Goal: Task Accomplishment & Management: Use online tool/utility

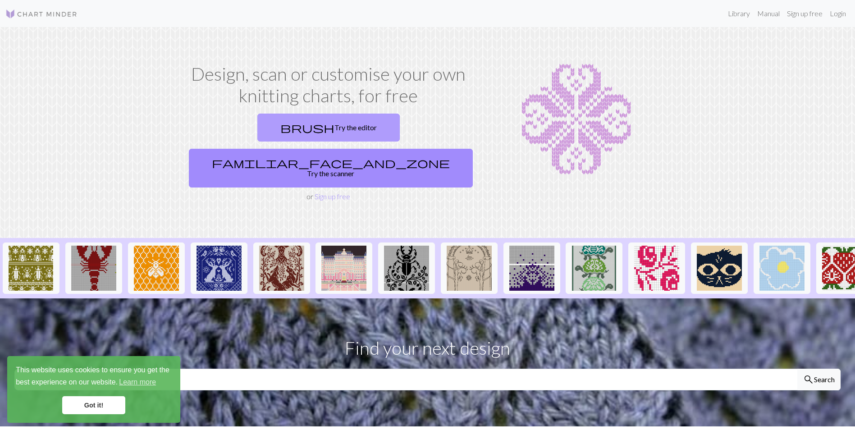
click at [260, 124] on link "brush Try the editor" at bounding box center [328, 128] width 142 height 28
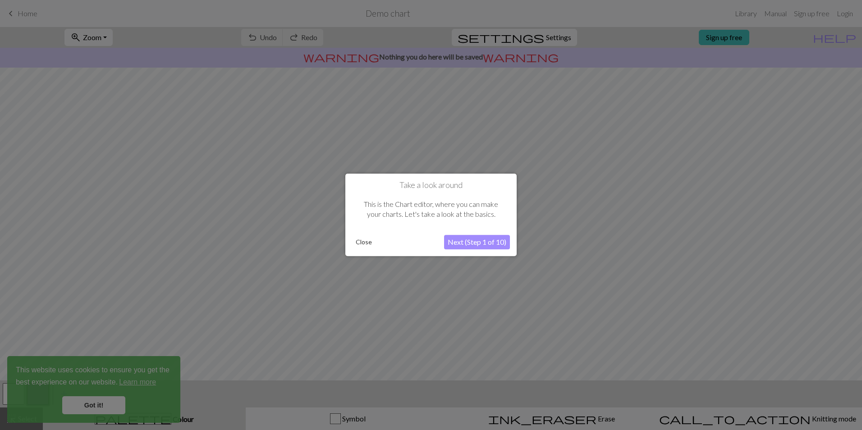
click at [371, 244] on button "Close" at bounding box center [363, 243] width 23 height 14
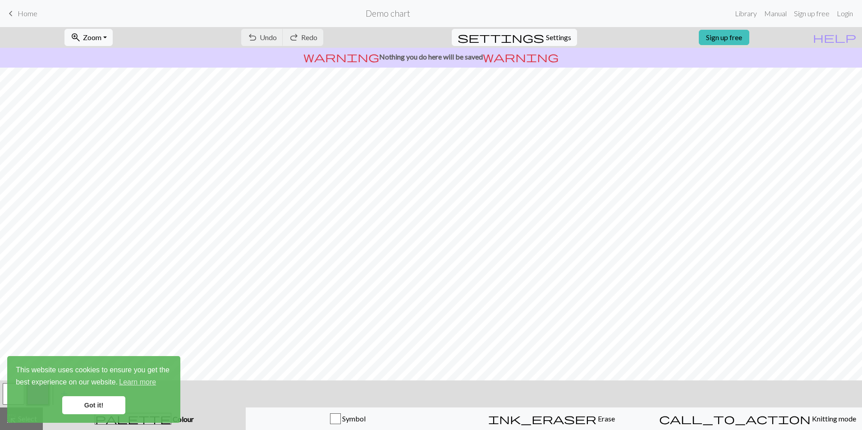
click at [85, 402] on link "Got it!" at bounding box center [93, 405] width 63 height 18
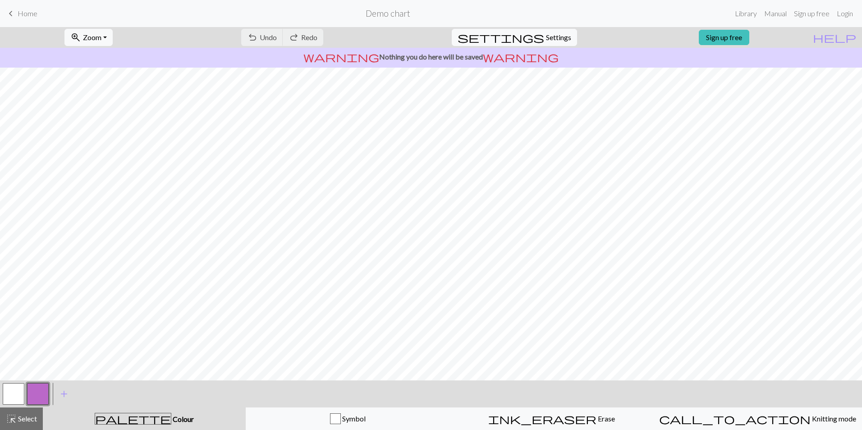
click at [35, 393] on button "button" at bounding box center [38, 394] width 22 height 22
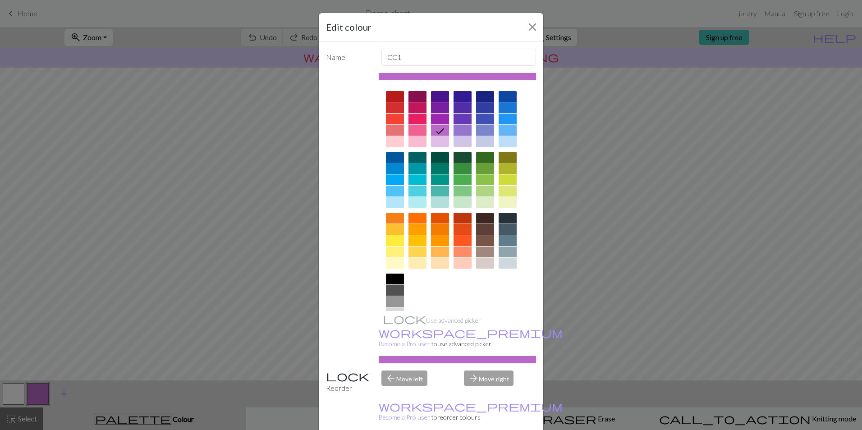
click at [387, 275] on div at bounding box center [395, 279] width 18 height 11
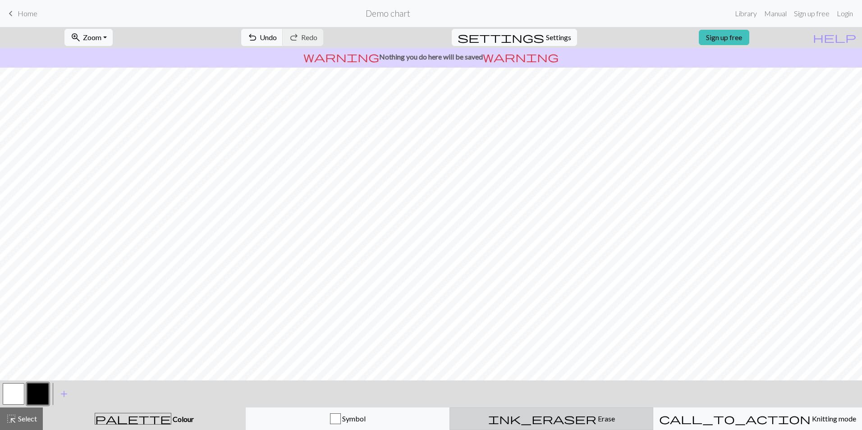
click at [556, 412] on button "ink_eraser Erase Erase" at bounding box center [551, 419] width 204 height 23
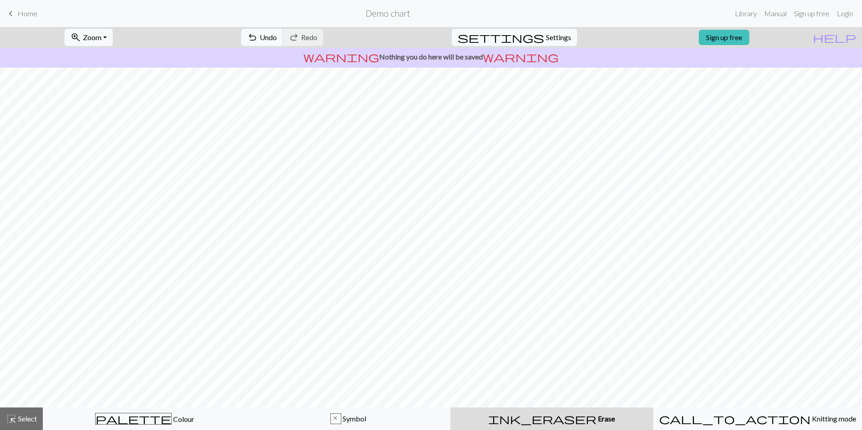
click at [20, 15] on span "Home" at bounding box center [28, 13] width 20 height 9
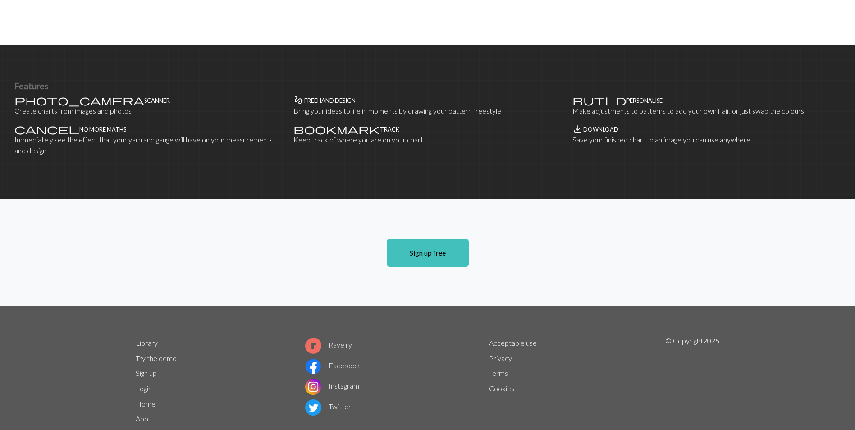
scroll to position [527, 0]
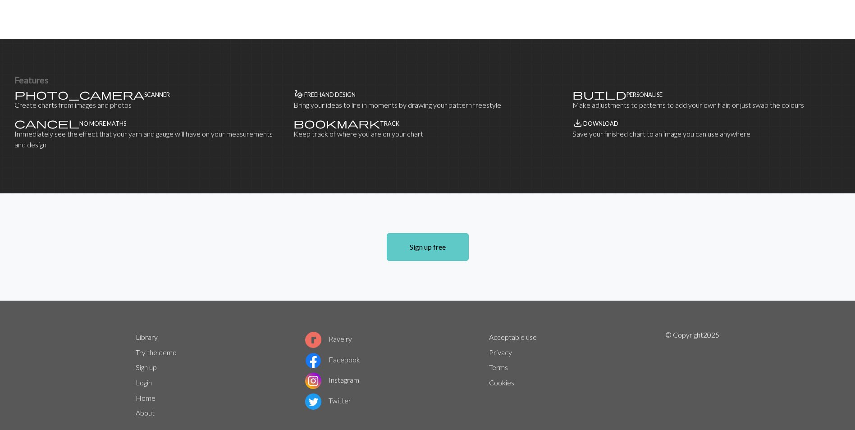
click at [437, 233] on link "Sign up free" at bounding box center [428, 247] width 82 height 28
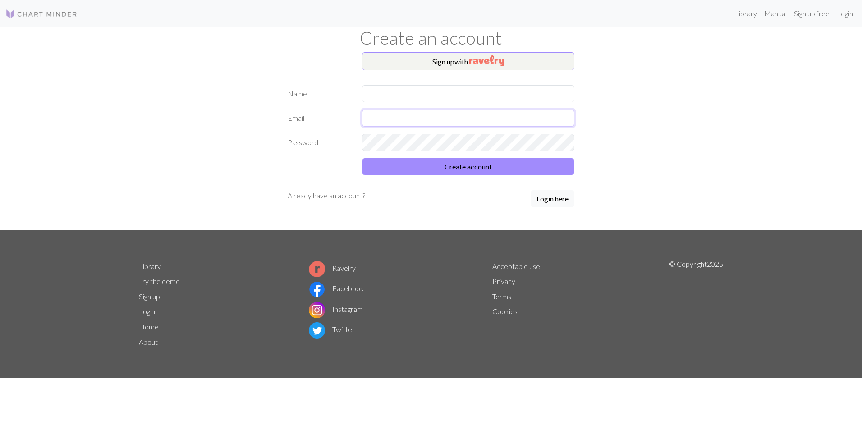
click at [394, 118] on input "text" at bounding box center [468, 118] width 212 height 17
paste input "fmvglceuhptycsfjtc@enotj.com"
type input "fmvglceuhptycsfjtc@enotj.com"
click at [405, 90] on input "text" at bounding box center [468, 93] width 212 height 17
type input "bee"
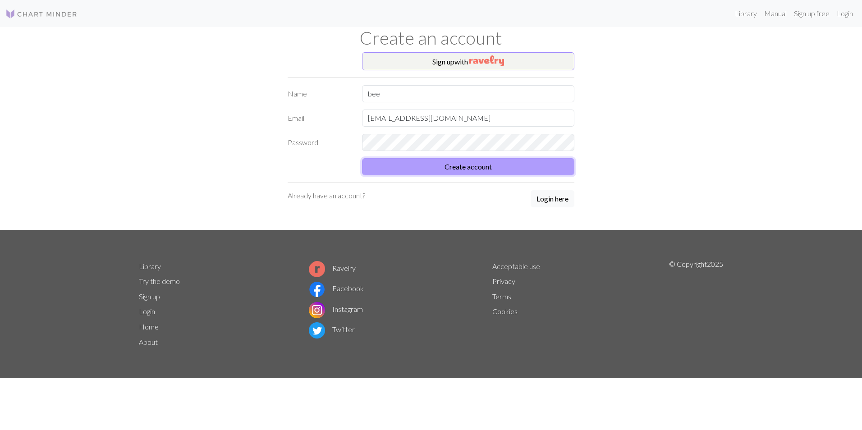
click at [434, 174] on button "Create account" at bounding box center [468, 166] width 212 height 17
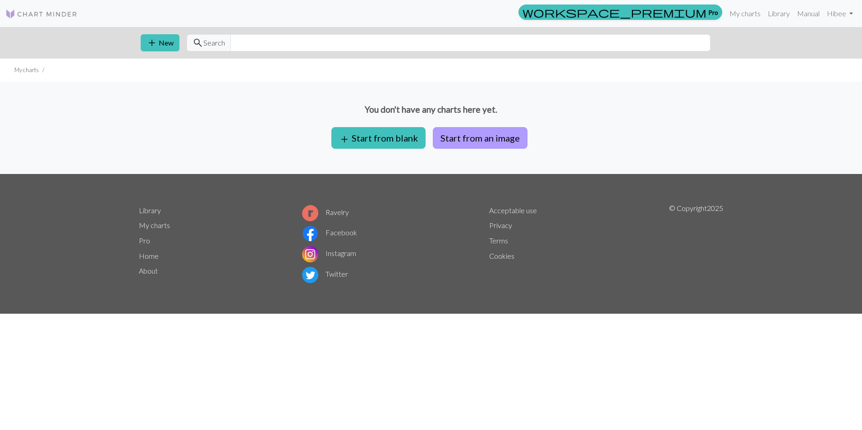
click at [480, 139] on button "Start from an image" at bounding box center [480, 138] width 95 height 22
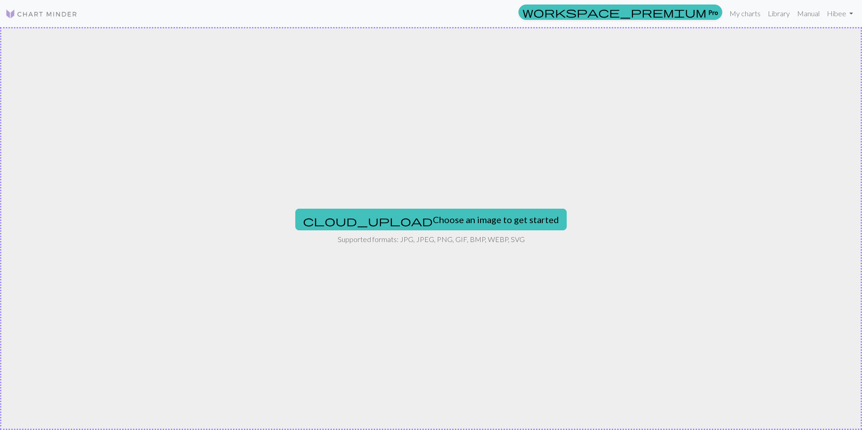
click at [429, 208] on div "cloud_upload Choose an image to get started Supported formats: JPG, JPEG, PNG, …" at bounding box center [431, 228] width 862 height 403
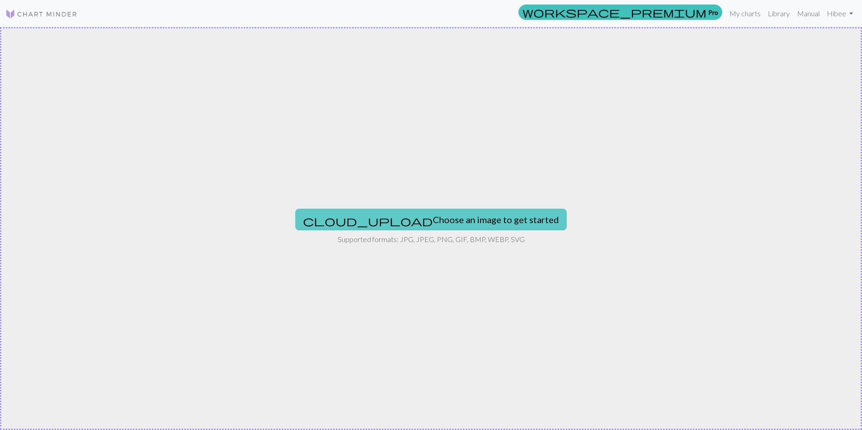
click at [414, 224] on button "cloud_upload Choose an image to get started" at bounding box center [430, 220] width 271 height 22
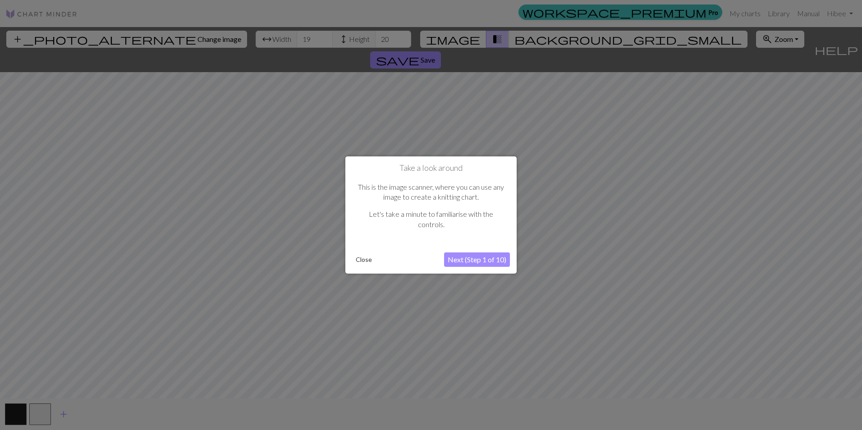
click at [364, 260] on button "Close" at bounding box center [363, 260] width 23 height 14
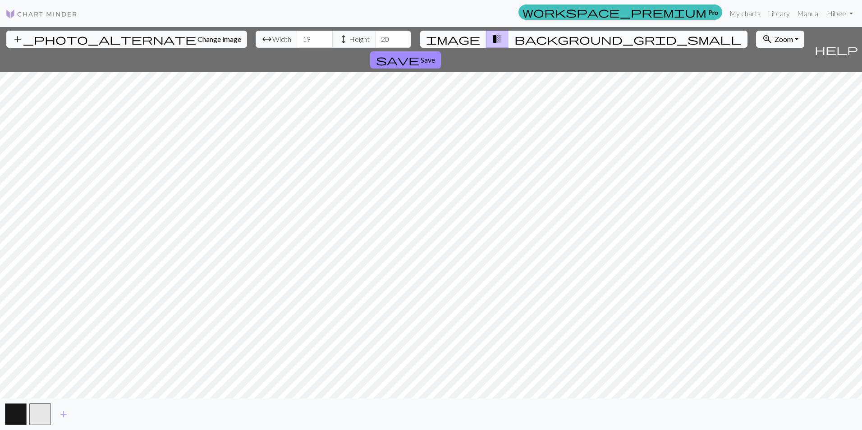
click at [515, 37] on span "background_grid_small" at bounding box center [627, 39] width 227 height 13
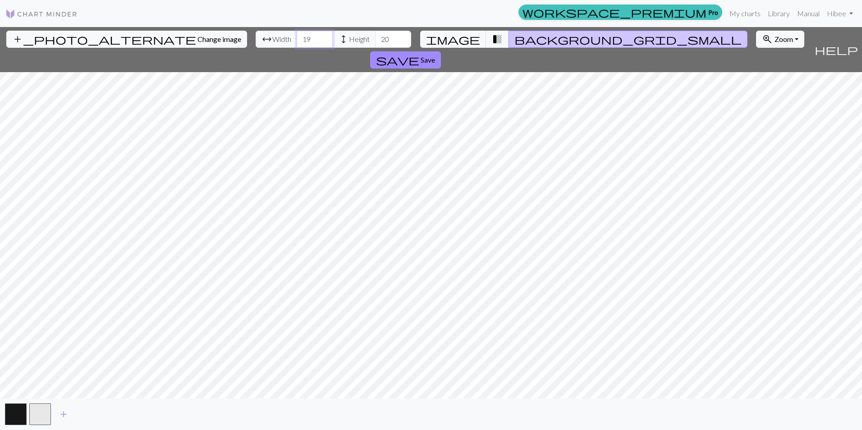
drag, startPoint x: 281, startPoint y: 45, endPoint x: 142, endPoint y: 29, distance: 140.2
click at [142, 29] on div "add_photo_alternate Change image arrow_range Width 19 height Height 20 image tr…" at bounding box center [405, 49] width 811 height 45
type input "34"
drag, startPoint x: 350, startPoint y: 37, endPoint x: 245, endPoint y: 37, distance: 105.0
click at [256, 37] on div "arrow_range Width 34 height Height 20" at bounding box center [334, 39] width 156 height 17
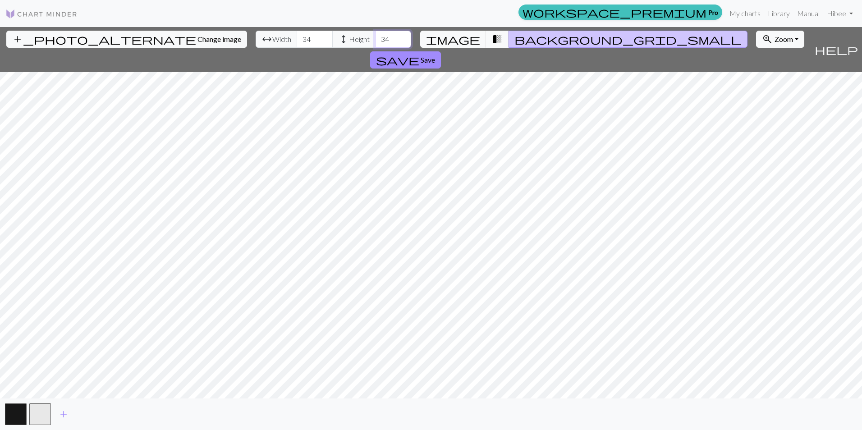
type input "34"
drag, startPoint x: 272, startPoint y: 41, endPoint x: 79, endPoint y: 14, distance: 194.3
click at [72, 12] on div "workspace_premium Pro My charts Library Manual Hi bee Account settings Logout a…" at bounding box center [431, 215] width 862 height 430
type input "68"
drag, startPoint x: 344, startPoint y: 38, endPoint x: 276, endPoint y: 29, distance: 68.7
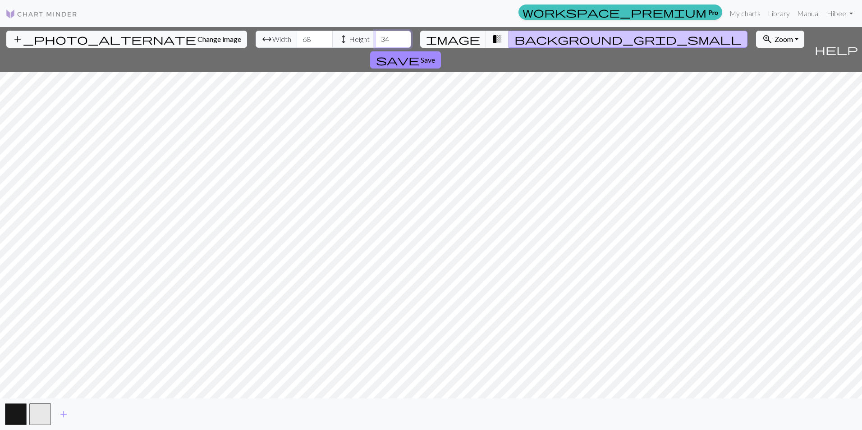
click at [276, 29] on div "add_photo_alternate Change image arrow_range Width 68 height Height 34 image tr…" at bounding box center [405, 49] width 811 height 45
type input "68"
click at [435, 55] on span "Save" at bounding box center [428, 59] width 14 height 9
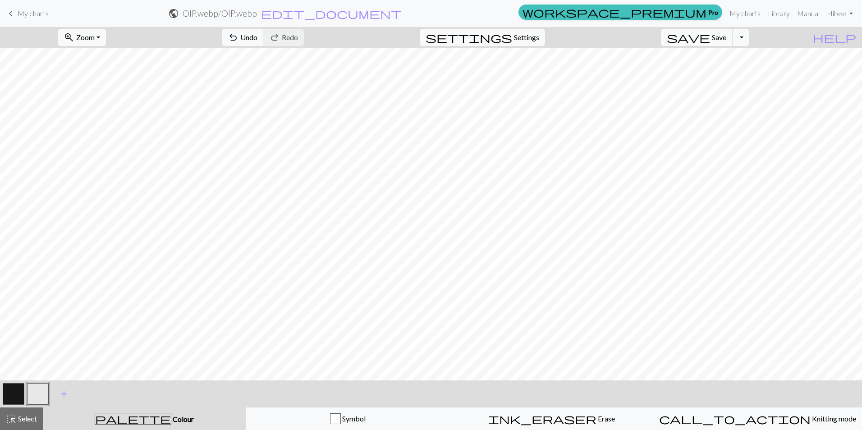
click at [733, 41] on button "save Save Save" at bounding box center [697, 37] width 72 height 17
click at [749, 37] on button "Toggle Dropdown" at bounding box center [740, 37] width 17 height 17
click at [728, 73] on button "save_alt Download" at bounding box center [674, 71] width 149 height 14
click at [407, 25] on button "Download" at bounding box center [409, 29] width 44 height 17
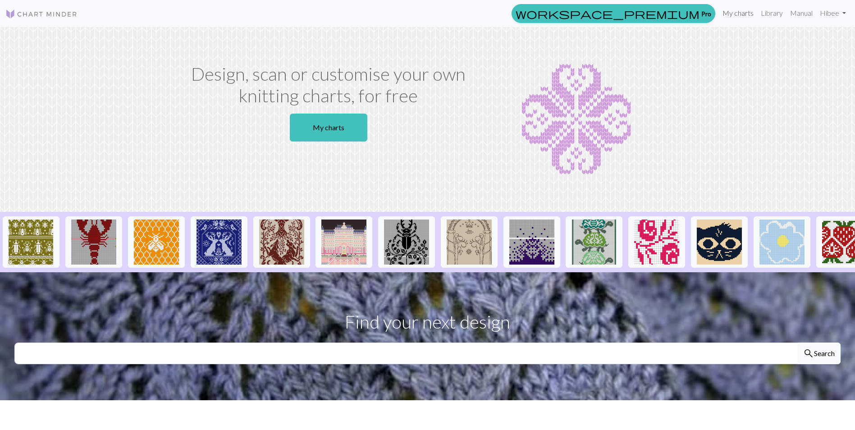
click at [739, 10] on link "My charts" at bounding box center [738, 13] width 38 height 18
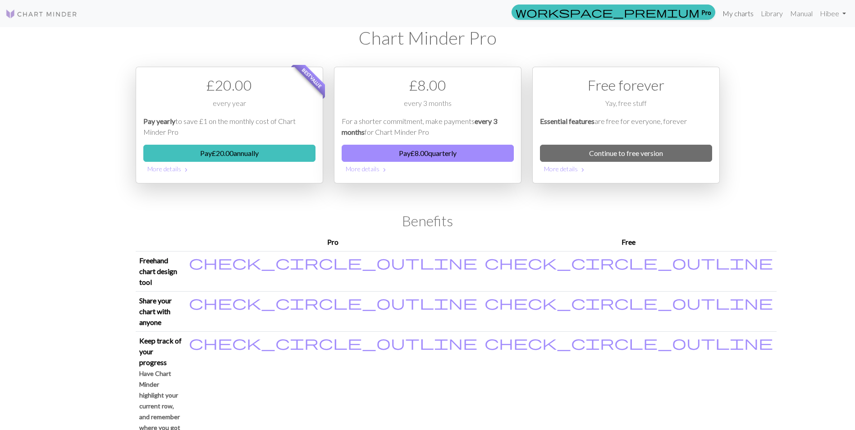
click at [739, 10] on link "My charts" at bounding box center [738, 14] width 38 height 18
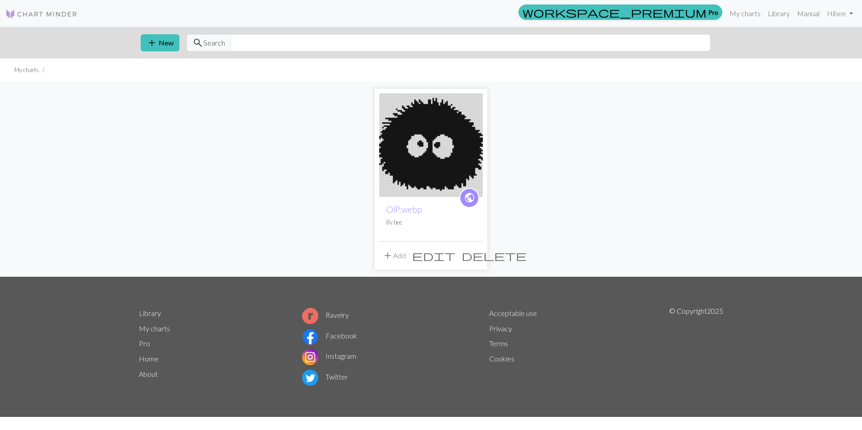
click at [455, 258] on span "edit" at bounding box center [433, 255] width 43 height 13
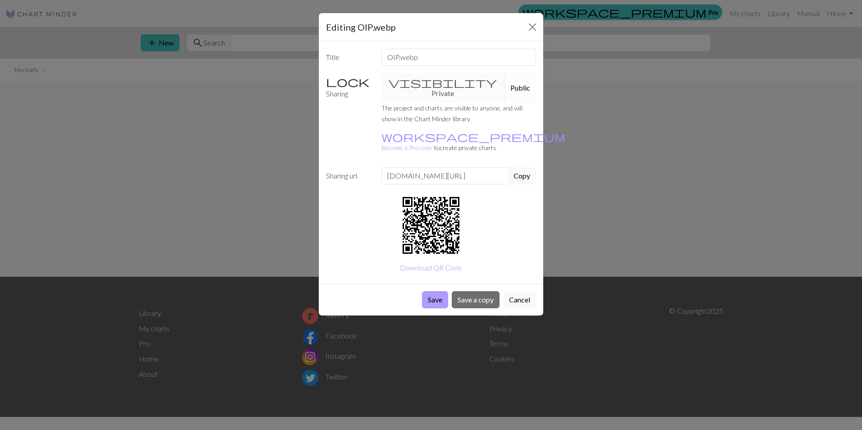
click at [438, 291] on button "Save" at bounding box center [435, 299] width 26 height 17
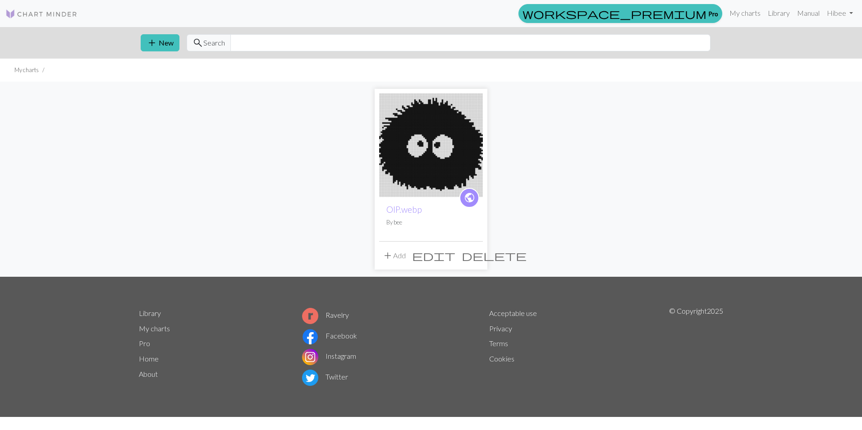
click at [452, 261] on span "edit" at bounding box center [433, 255] width 43 height 13
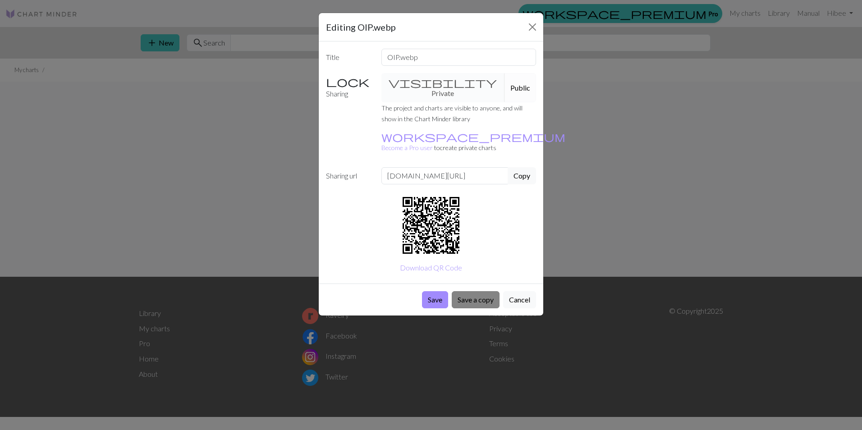
click at [464, 291] on button "Save a copy" at bounding box center [476, 299] width 48 height 17
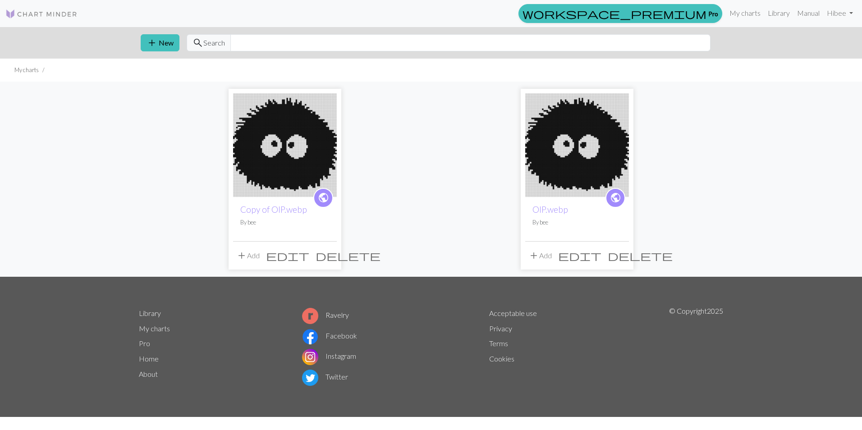
click at [539, 250] on span "add" at bounding box center [533, 255] width 11 height 13
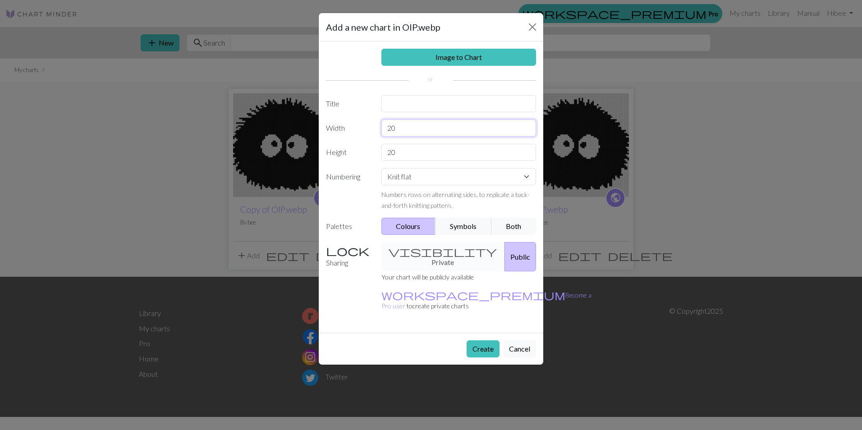
drag, startPoint x: 410, startPoint y: 131, endPoint x: 384, endPoint y: 125, distance: 26.8
click at [384, 125] on input "20" at bounding box center [458, 127] width 155 height 17
type input "19"
drag, startPoint x: 401, startPoint y: 150, endPoint x: 331, endPoint y: 150, distance: 69.4
click at [331, 150] on div "Height 20" at bounding box center [431, 152] width 221 height 17
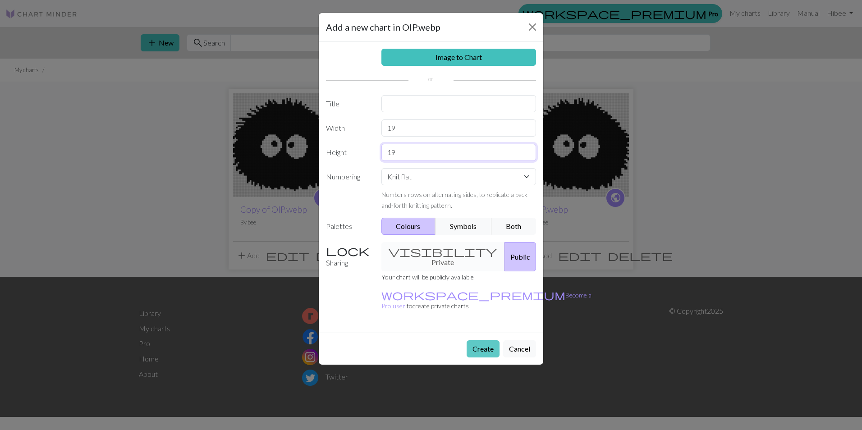
type input "19"
click at [480, 340] on button "Create" at bounding box center [483, 348] width 33 height 17
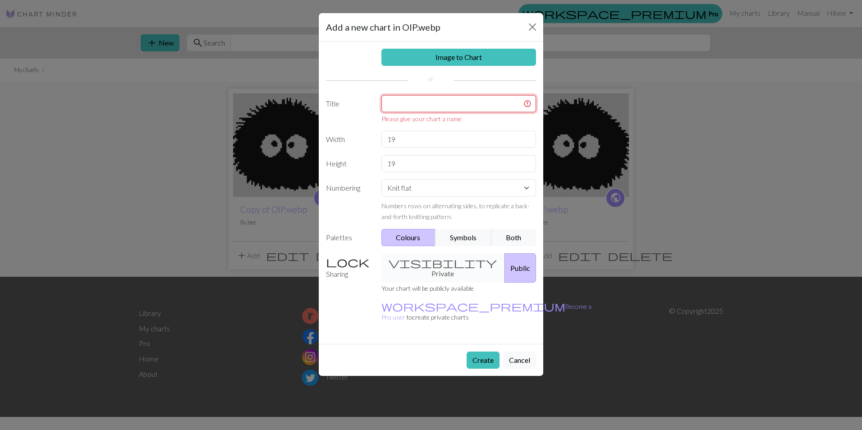
click at [434, 109] on input "text" at bounding box center [458, 103] width 155 height 17
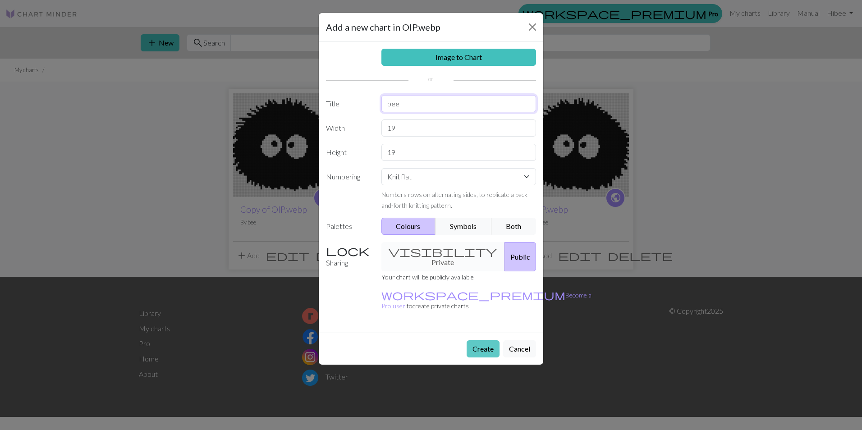
type input "bee"
click at [473, 340] on button "Create" at bounding box center [483, 348] width 33 height 17
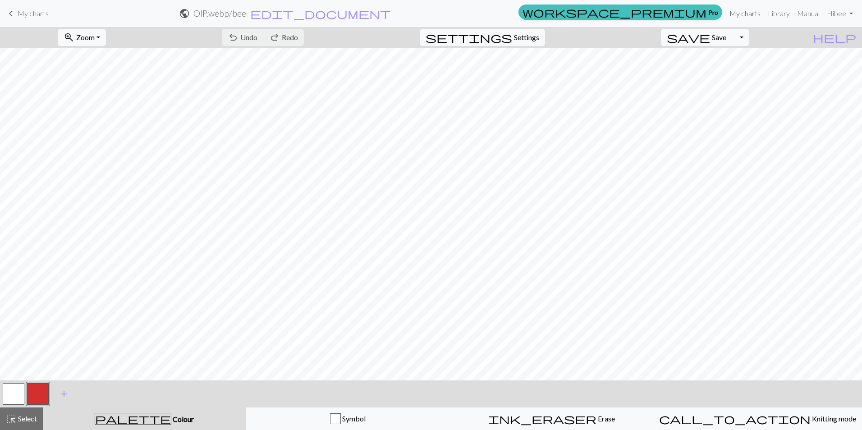
click at [755, 13] on link "My charts" at bounding box center [745, 14] width 38 height 18
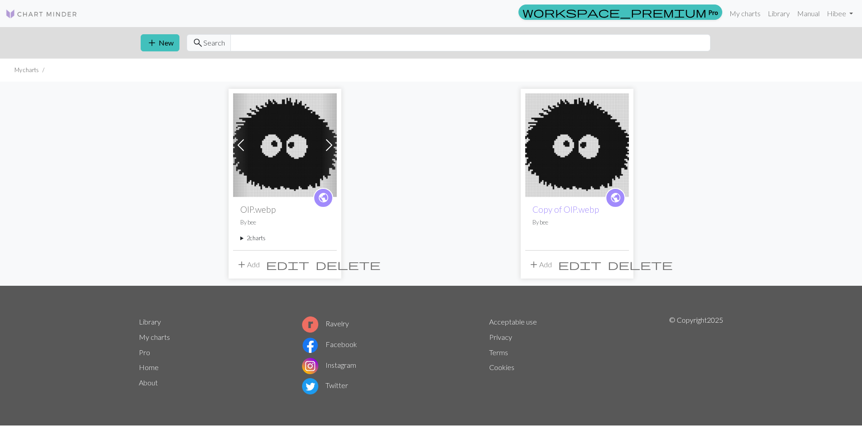
click at [333, 147] on span at bounding box center [329, 145] width 14 height 14
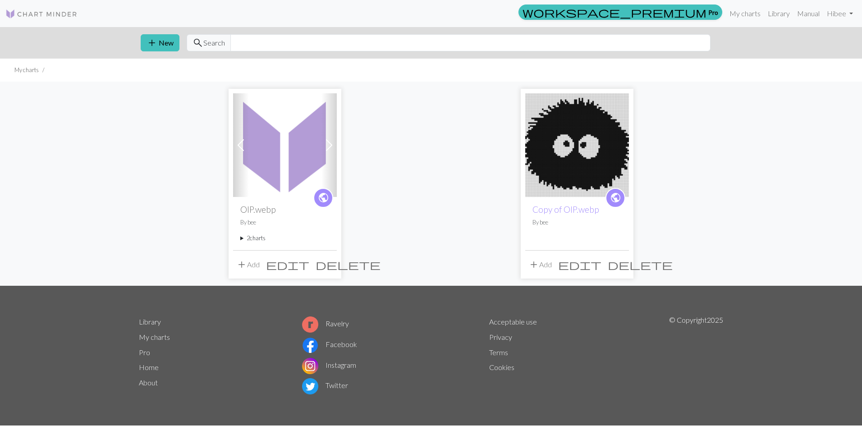
click at [333, 147] on span at bounding box center [329, 145] width 14 height 14
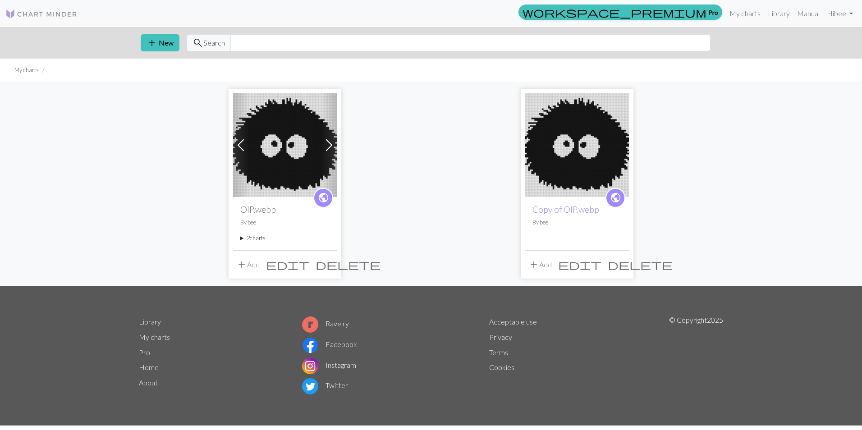
click at [332, 263] on span "delete" at bounding box center [348, 264] width 65 height 13
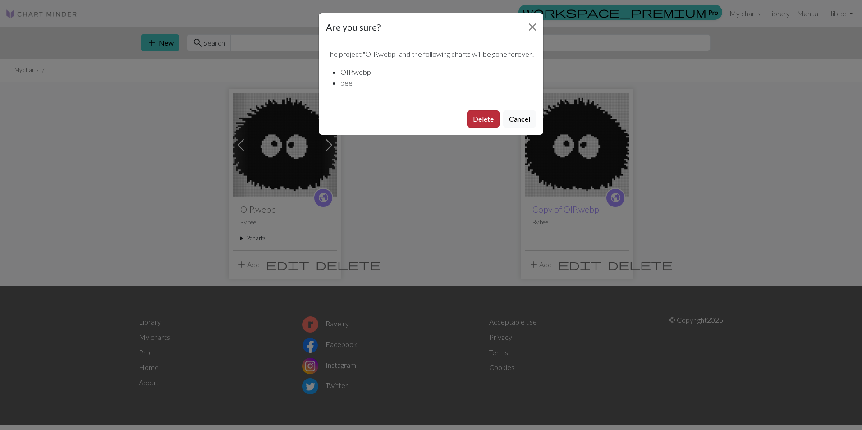
click at [479, 117] on button "Delete" at bounding box center [483, 118] width 32 height 17
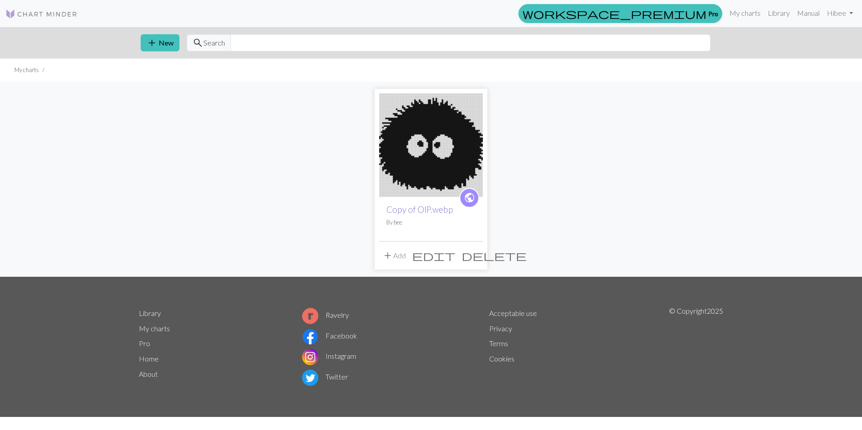
click at [435, 213] on link "Copy of OIP.webp" at bounding box center [419, 209] width 67 height 10
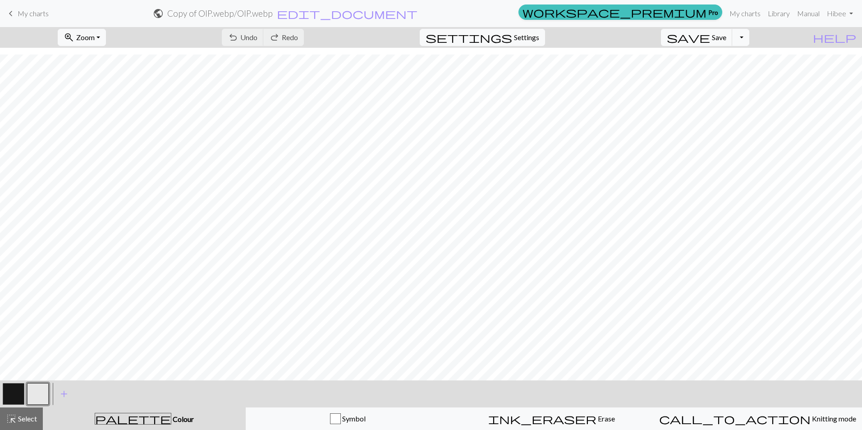
scroll to position [363, 0]
click at [539, 33] on span "Settings" at bounding box center [526, 37] width 25 height 11
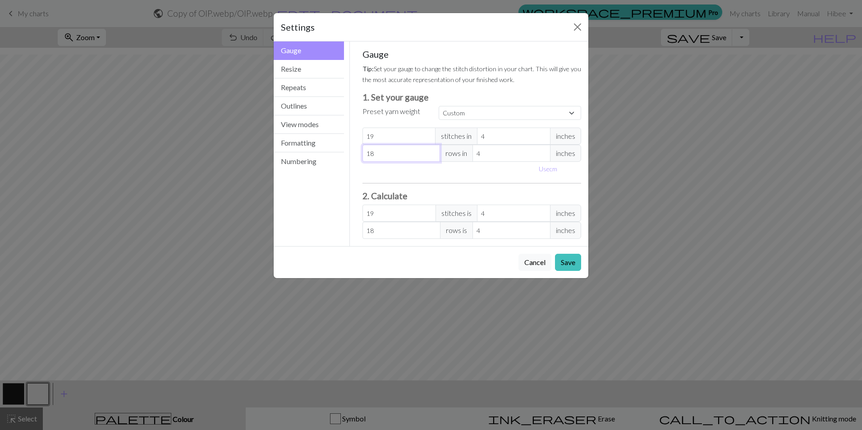
click at [387, 157] on input "18" at bounding box center [401, 153] width 78 height 17
click at [316, 68] on button "Resize" at bounding box center [309, 69] width 70 height 18
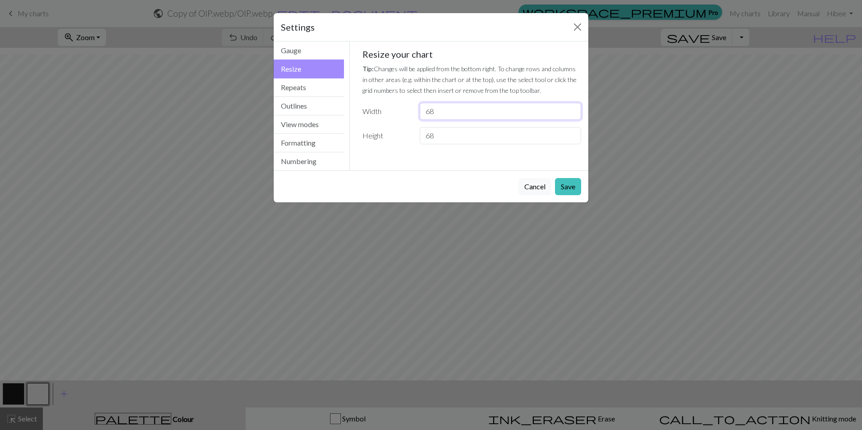
click at [436, 115] on input "68" at bounding box center [500, 111] width 161 height 17
type input "67"
click at [444, 135] on input "68" at bounding box center [500, 135] width 161 height 17
type input "67"
click at [449, 110] on input "67" at bounding box center [500, 111] width 161 height 17
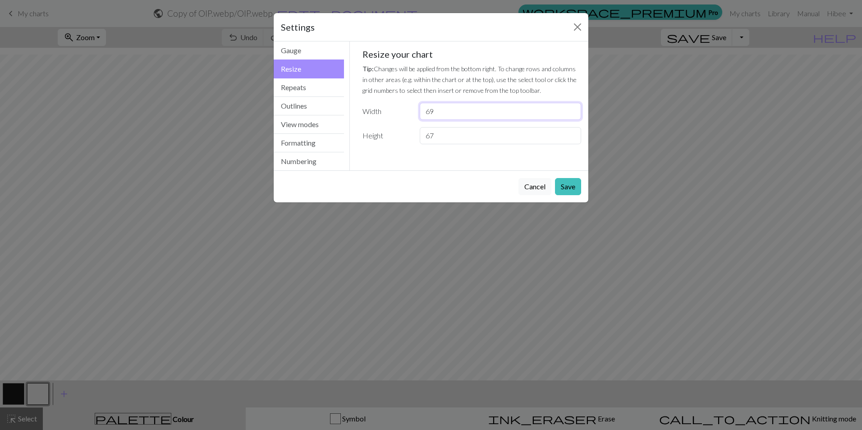
type input "69"
click at [454, 133] on input "67" at bounding box center [500, 135] width 161 height 17
type input "69"
click at [571, 188] on button "Save" at bounding box center [568, 186] width 26 height 17
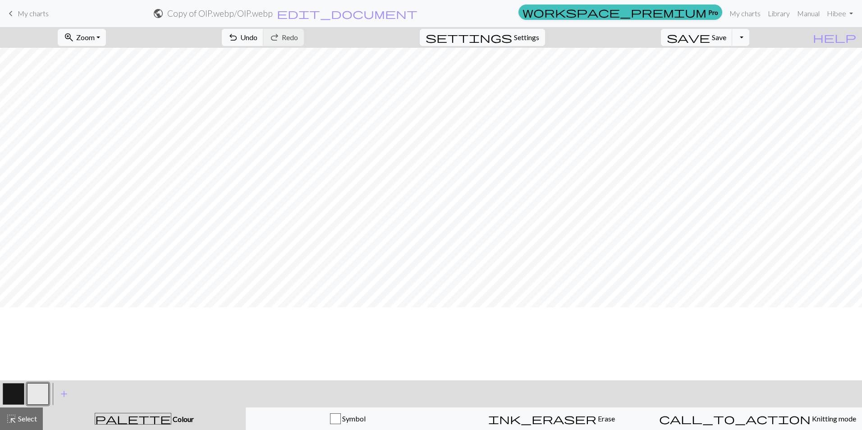
scroll to position [0, 0]
click at [537, 39] on span "Settings" at bounding box center [526, 37] width 25 height 11
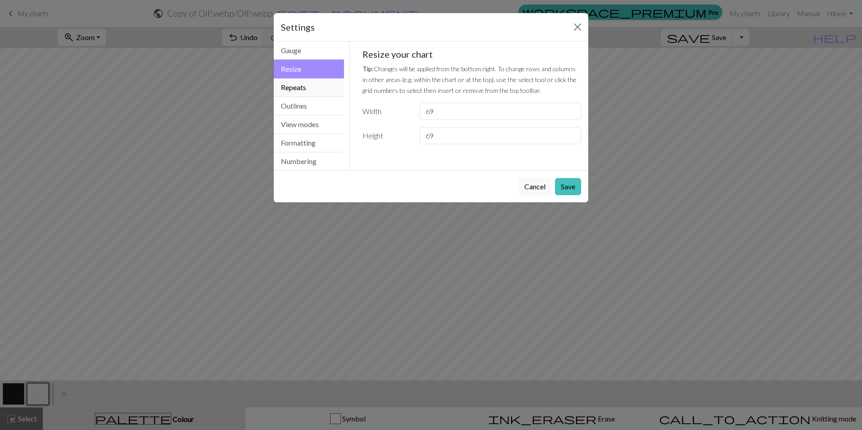
click at [319, 90] on button "Repeats" at bounding box center [309, 87] width 70 height 18
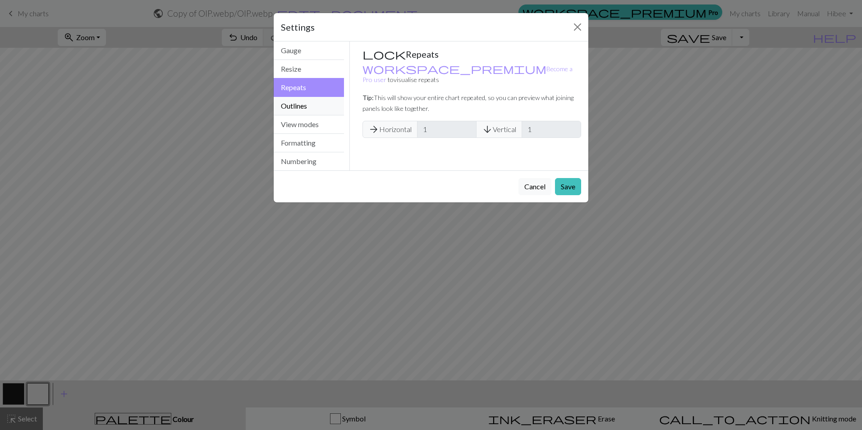
click at [308, 105] on button "Outlines" at bounding box center [309, 106] width 70 height 18
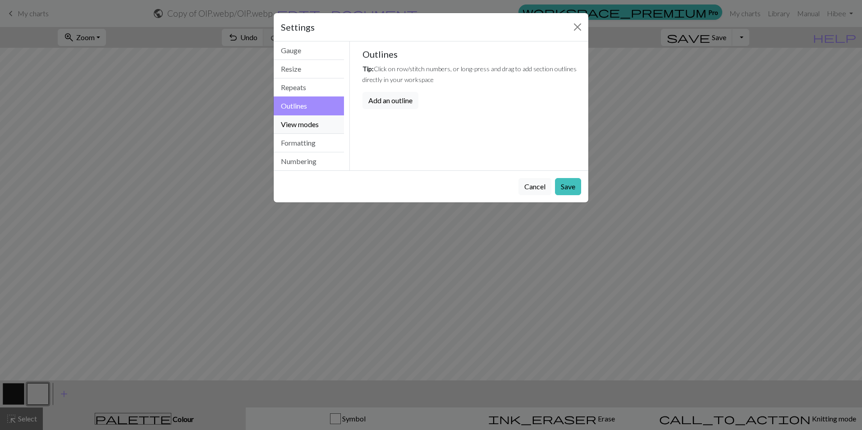
click at [309, 120] on button "View modes" at bounding box center [309, 124] width 70 height 18
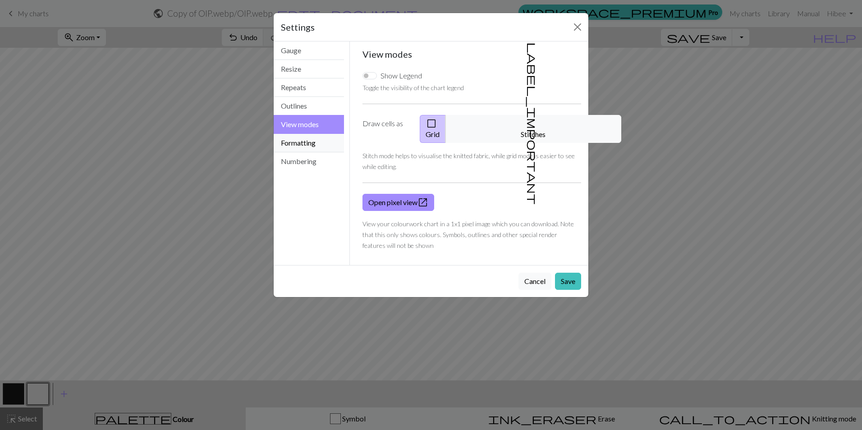
click at [306, 140] on button "Formatting" at bounding box center [309, 143] width 70 height 18
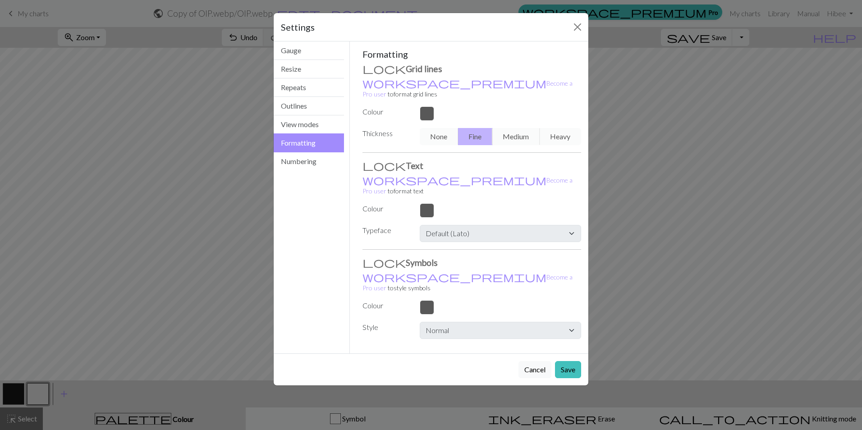
click at [305, 150] on button "Formatting" at bounding box center [309, 142] width 70 height 19
click at [304, 155] on button "Numbering" at bounding box center [309, 161] width 70 height 18
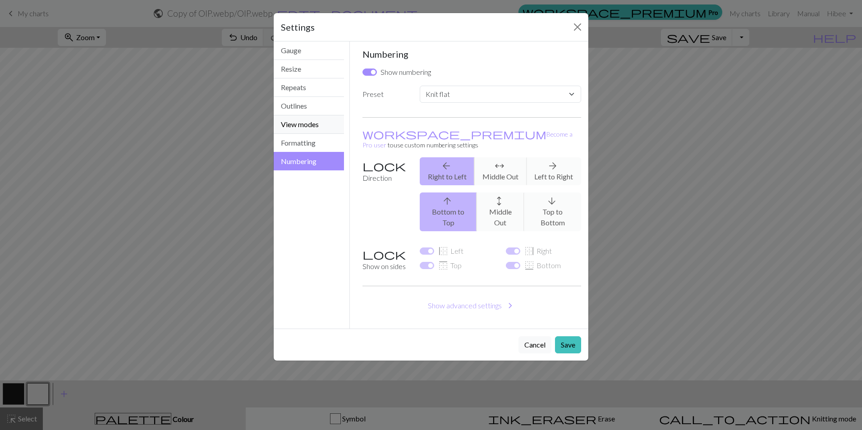
click at [305, 126] on button "View modes" at bounding box center [309, 124] width 70 height 18
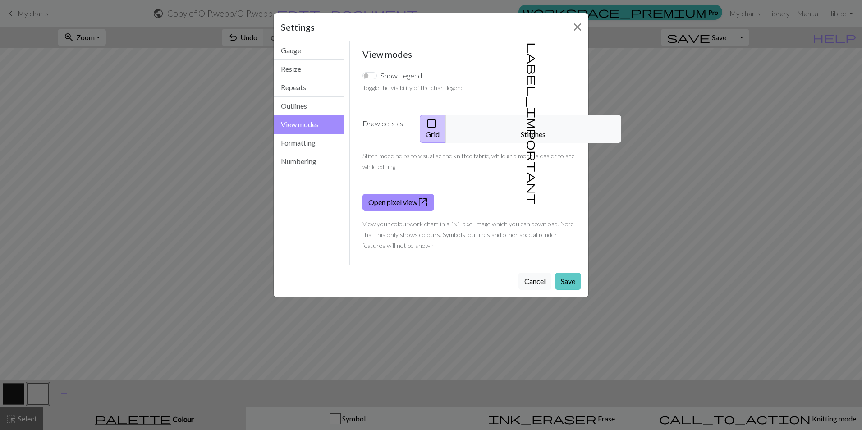
click at [575, 273] on button "Save" at bounding box center [568, 281] width 26 height 17
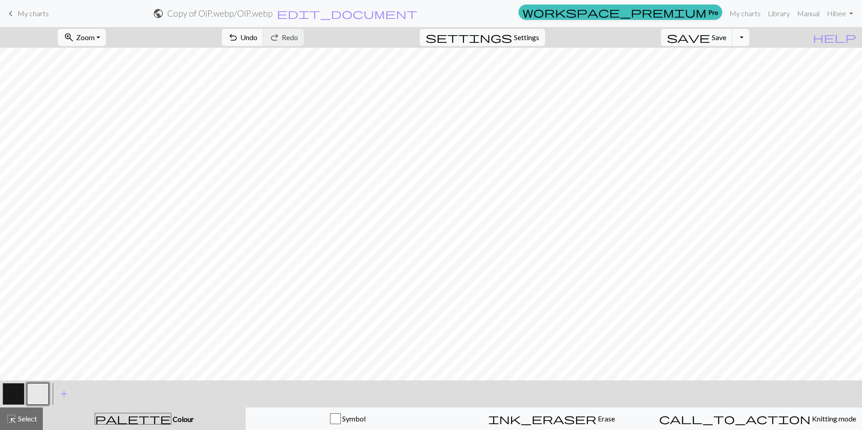
click at [26, 17] on span "My charts" at bounding box center [33, 13] width 31 height 9
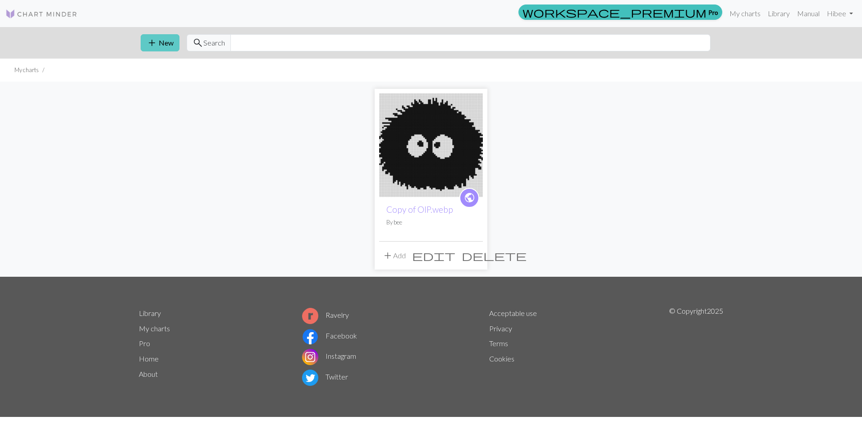
click at [157, 44] on button "add New" at bounding box center [160, 42] width 39 height 17
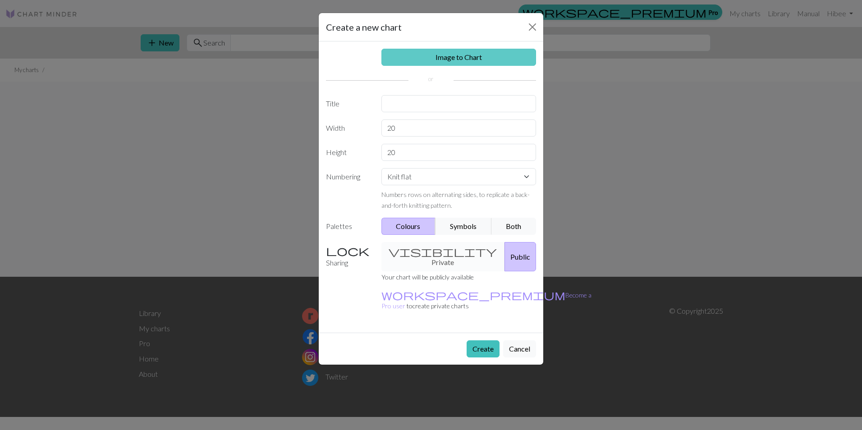
click at [456, 59] on link "Image to Chart" at bounding box center [458, 57] width 155 height 17
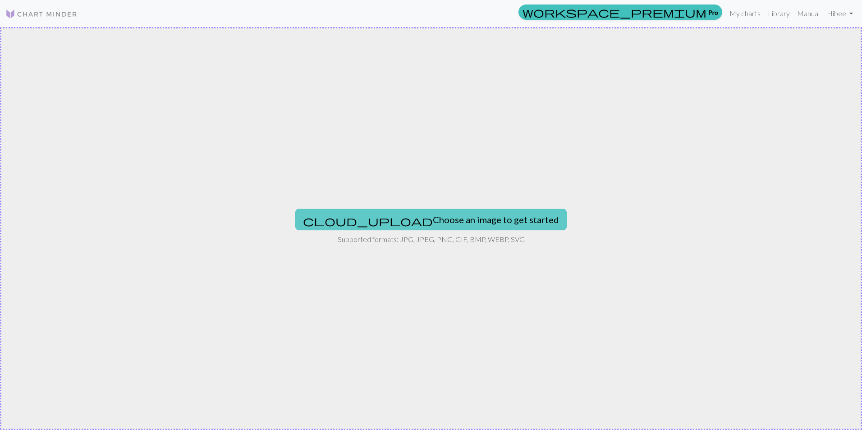
click at [410, 220] on button "cloud_upload Choose an image to get started" at bounding box center [430, 220] width 271 height 22
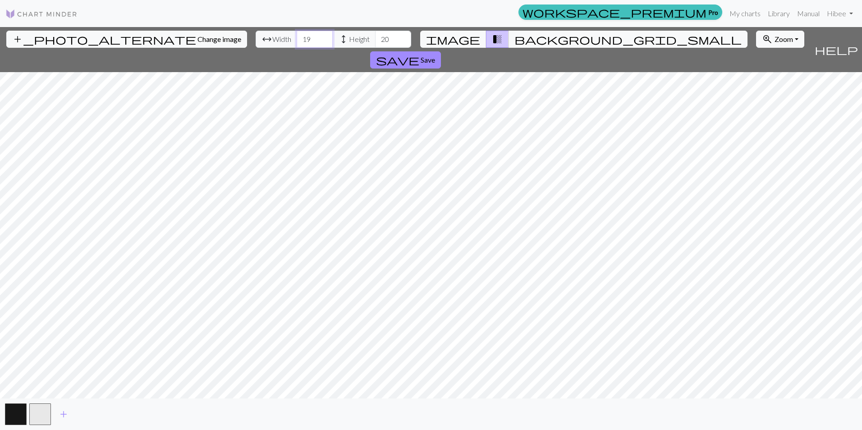
drag, startPoint x: 272, startPoint y: 39, endPoint x: 234, endPoint y: 36, distance: 38.5
click at [256, 36] on div "arrow_range Width 19 height Height 20" at bounding box center [334, 39] width 156 height 17
type input "67"
drag, startPoint x: 344, startPoint y: 45, endPoint x: 317, endPoint y: 41, distance: 26.4
click at [316, 41] on div "arrow_range Width 67 height Height 20" at bounding box center [334, 39] width 156 height 17
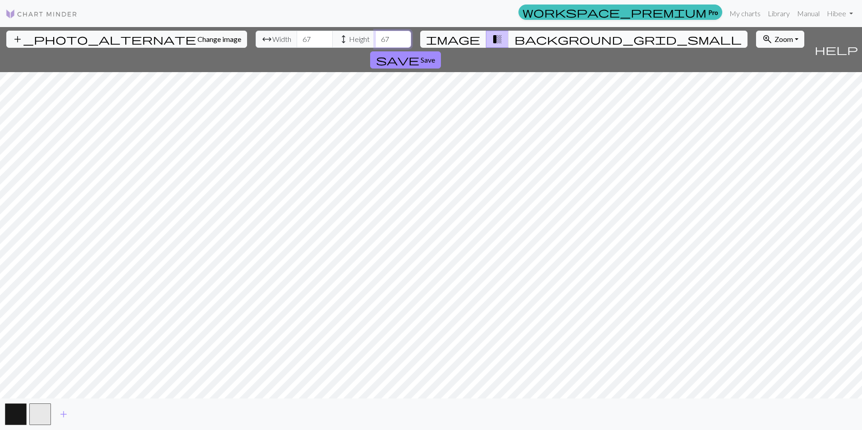
type input "67"
click at [514, 41] on span "background_grid_small" at bounding box center [627, 39] width 227 height 13
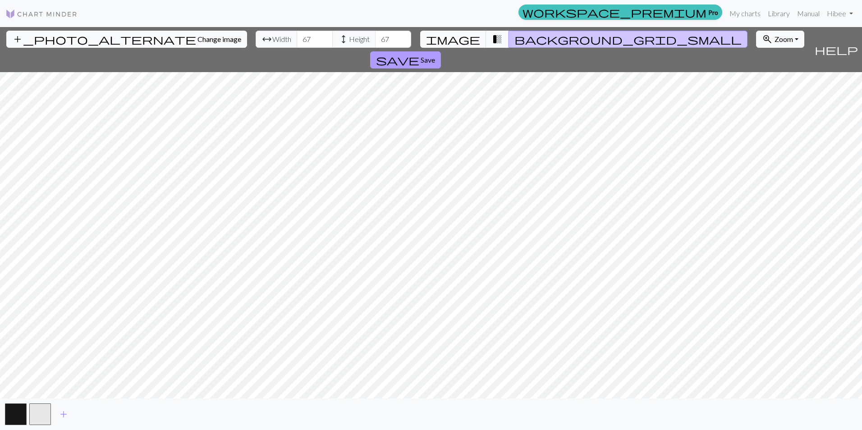
click at [419, 54] on span "save" at bounding box center [397, 60] width 43 height 13
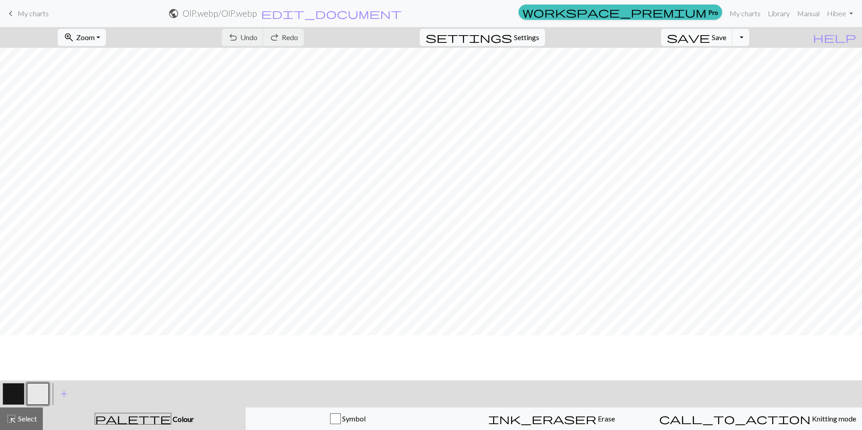
scroll to position [173, 0]
click at [19, 395] on button "button" at bounding box center [14, 394] width 22 height 22
click at [21, 395] on button "button" at bounding box center [14, 394] width 22 height 22
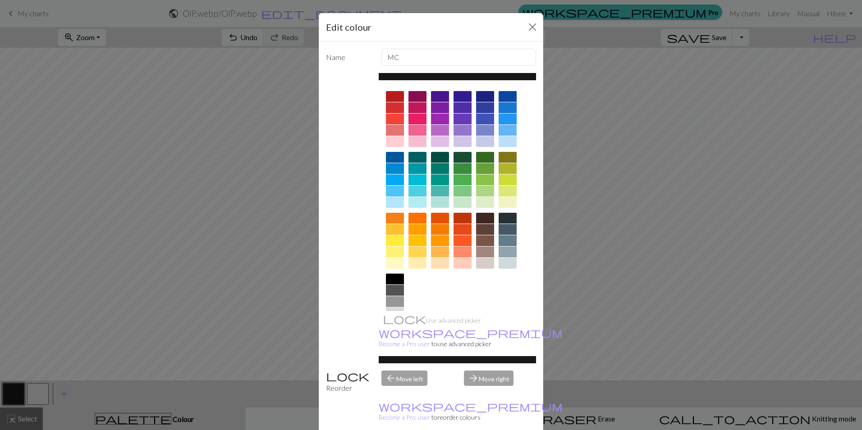
click at [389, 277] on div at bounding box center [395, 279] width 18 height 11
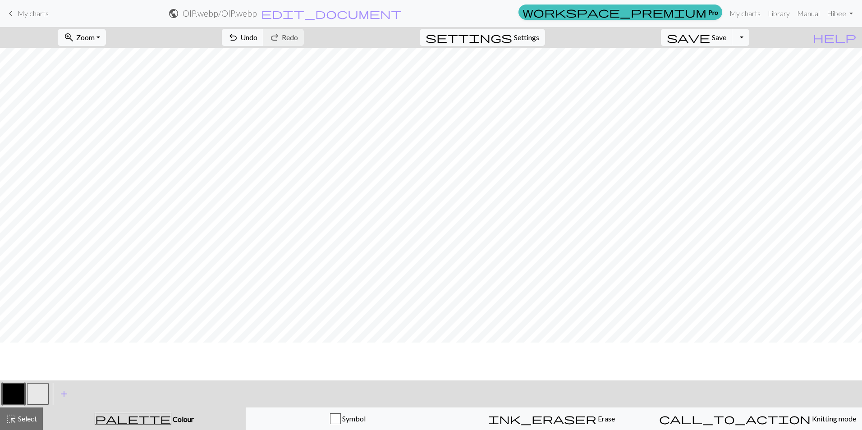
scroll to position [308, 0]
click at [106, 37] on button "zoom_in Zoom Zoom" at bounding box center [82, 37] width 48 height 17
click at [96, 109] on button "50%" at bounding box center [93, 108] width 71 height 14
click at [17, 390] on button "button" at bounding box center [14, 394] width 22 height 22
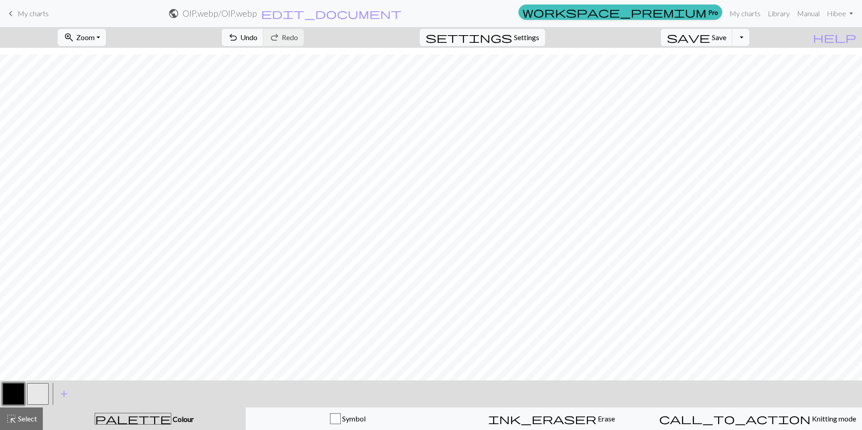
click at [38, 392] on button "button" at bounding box center [38, 394] width 22 height 22
click at [40, 390] on button "button" at bounding box center [38, 394] width 22 height 22
click at [40, 390] on div "Edit colour Name CC1 Use advanced picker workspace_premium Become a Pro user to…" at bounding box center [431, 215] width 862 height 430
click at [39, 393] on button "button" at bounding box center [38, 394] width 22 height 22
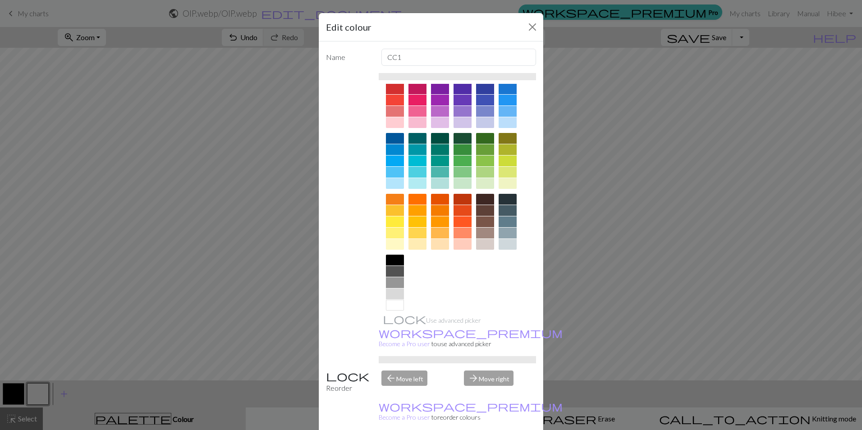
scroll to position [29, 0]
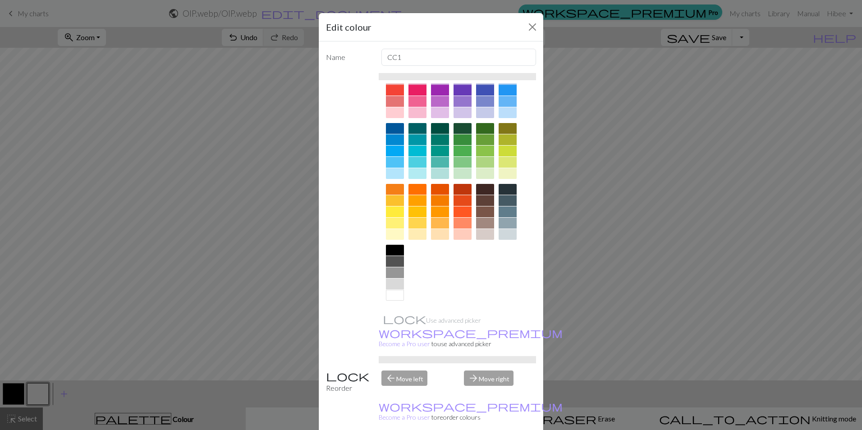
click at [397, 297] on div at bounding box center [395, 295] width 18 height 11
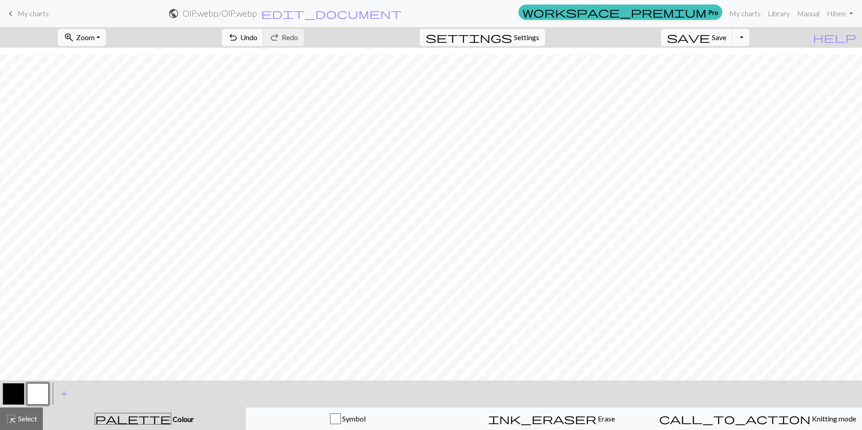
scroll to position [0, 0]
click at [18, 399] on button "button" at bounding box center [14, 394] width 22 height 22
click at [18, 397] on button "button" at bounding box center [14, 394] width 22 height 22
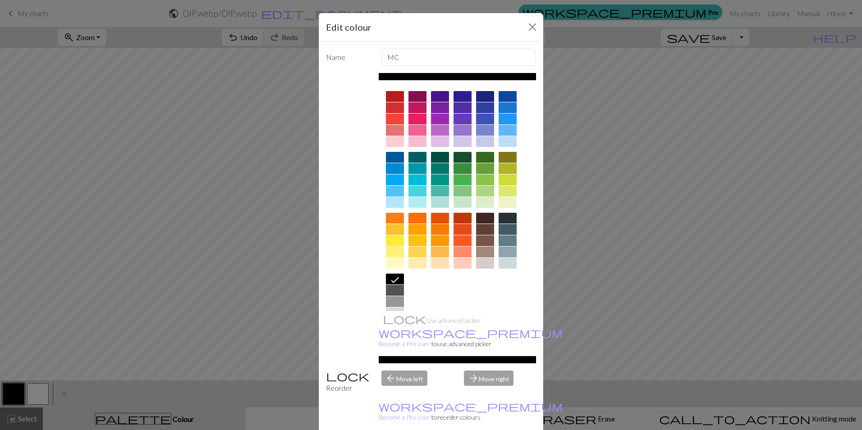
click at [396, 279] on icon at bounding box center [395, 280] width 11 height 11
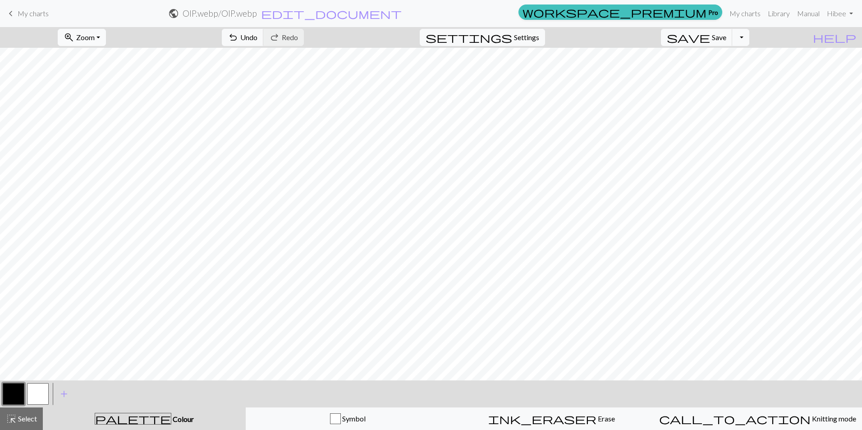
click at [106, 38] on button "zoom_in Zoom Zoom" at bounding box center [82, 37] width 48 height 17
click at [92, 128] on button "100%" at bounding box center [93, 122] width 71 height 14
click at [106, 41] on button "zoom_in Zoom Zoom" at bounding box center [82, 37] width 48 height 17
click at [100, 128] on button "100%" at bounding box center [93, 122] width 71 height 14
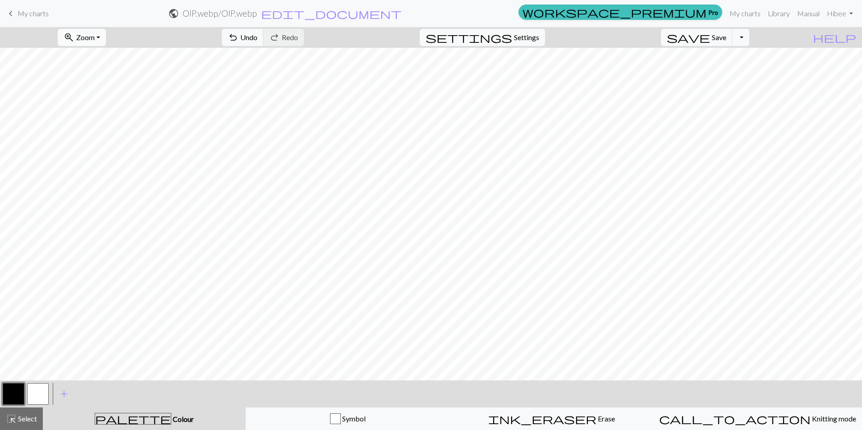
click at [106, 43] on button "zoom_in Zoom Zoom" at bounding box center [82, 37] width 48 height 17
click at [105, 111] on button "50%" at bounding box center [93, 108] width 71 height 14
click at [47, 394] on button "button" at bounding box center [38, 394] width 22 height 22
click at [46, 394] on button "button" at bounding box center [38, 394] width 22 height 22
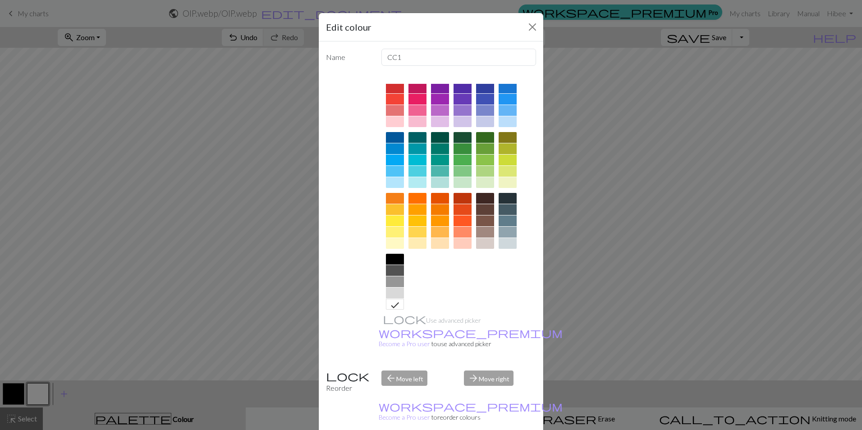
scroll to position [29, 0]
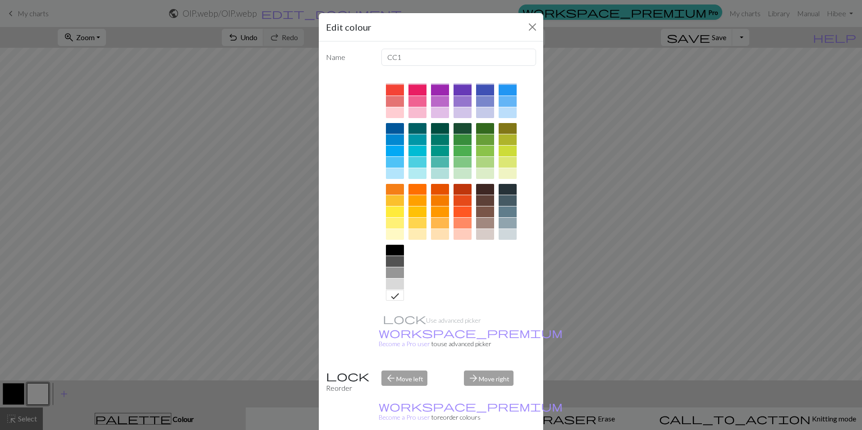
click at [398, 299] on div at bounding box center [397, 296] width 14 height 12
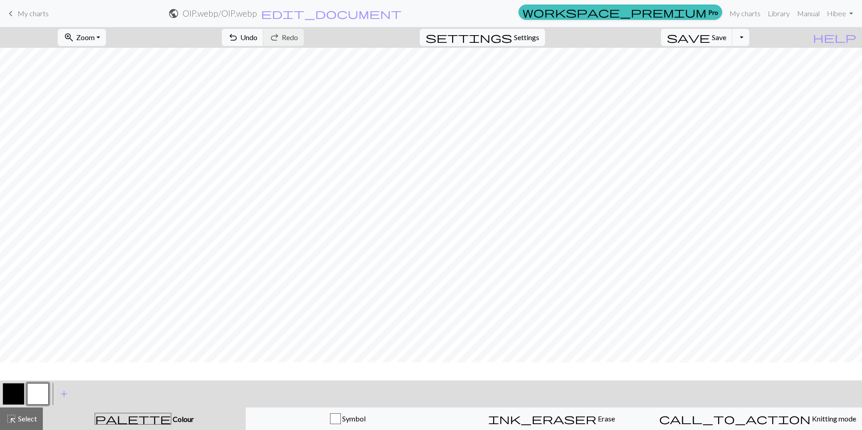
scroll to position [0, 0]
click at [13, 397] on button "button" at bounding box center [14, 394] width 22 height 22
click at [16, 392] on button "button" at bounding box center [14, 394] width 22 height 22
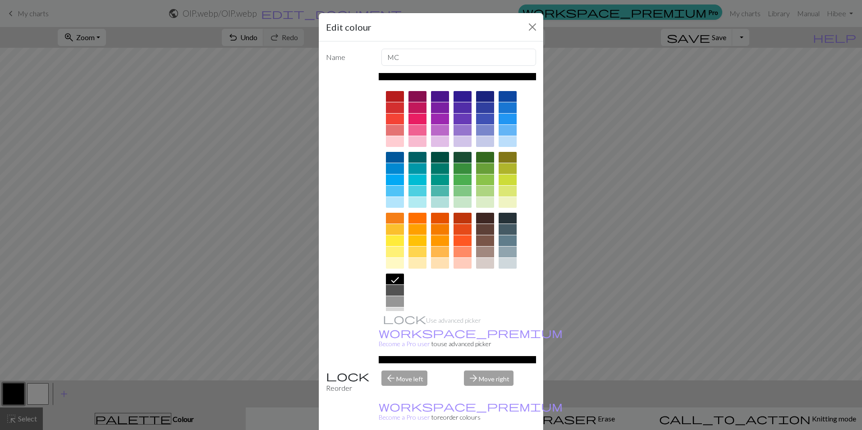
click at [393, 279] on icon at bounding box center [395, 280] width 8 height 6
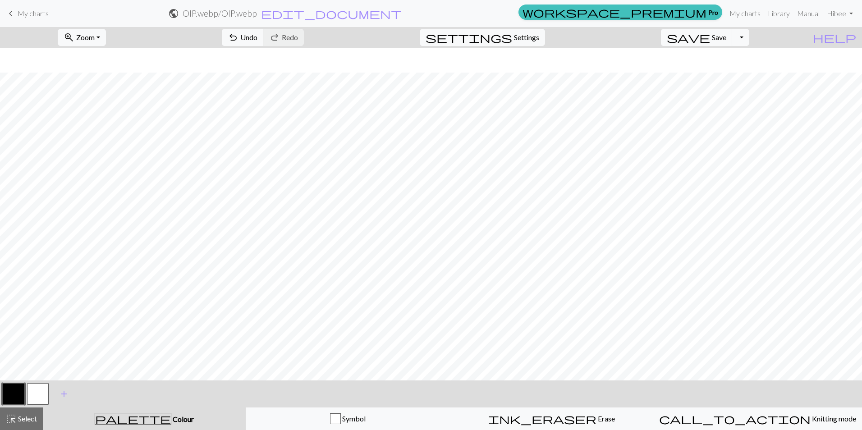
scroll to position [25, 0]
click at [37, 397] on button "button" at bounding box center [38, 394] width 22 height 22
click at [41, 395] on button "button" at bounding box center [38, 394] width 22 height 22
click at [41, 395] on div "Edit colour Name CC1 Use advanced picker workspace_premium Become a Pro user to…" at bounding box center [431, 215] width 862 height 430
click at [41, 392] on button "button" at bounding box center [38, 394] width 22 height 22
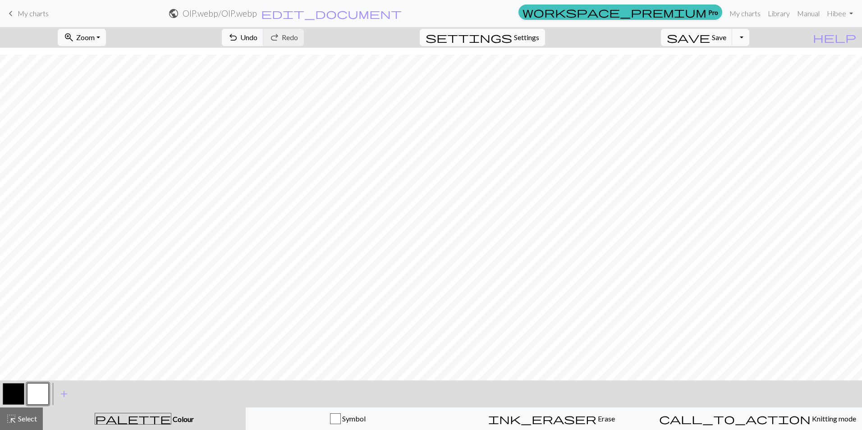
click at [41, 392] on div "Edit colour Name CC1 Use advanced picker workspace_premium Become a Pro user to…" at bounding box center [431, 215] width 862 height 430
click at [39, 398] on button "button" at bounding box center [38, 394] width 22 height 22
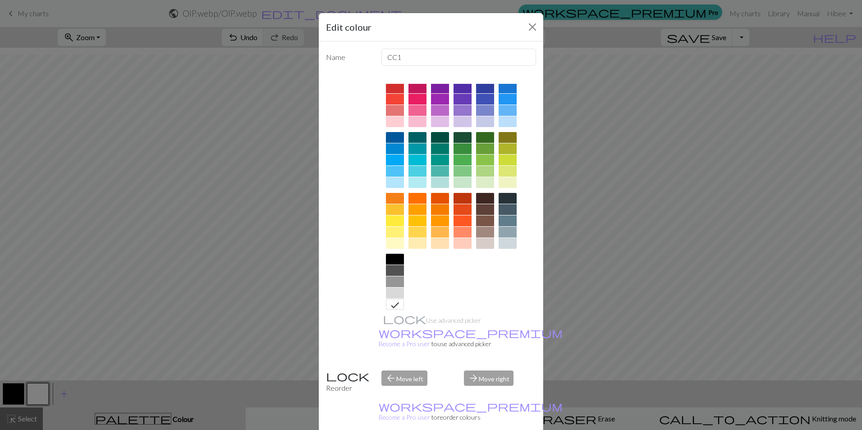
scroll to position [29, 0]
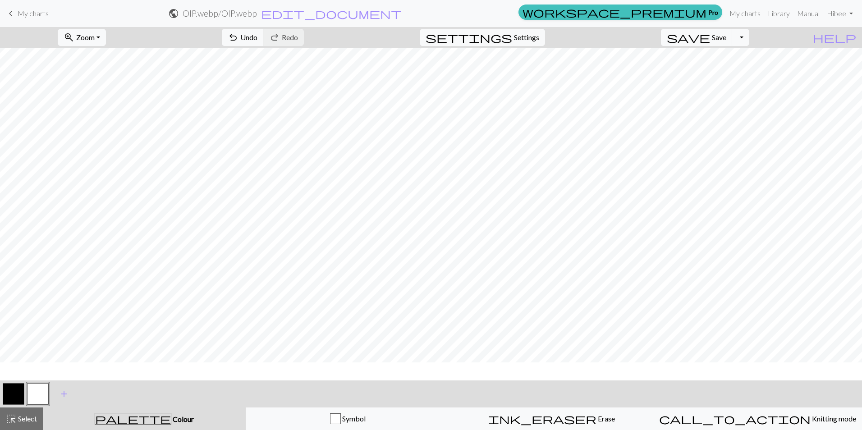
scroll to position [0, 0]
click at [16, 389] on button "button" at bounding box center [14, 394] width 22 height 22
click at [17, 393] on button "button" at bounding box center [14, 394] width 22 height 22
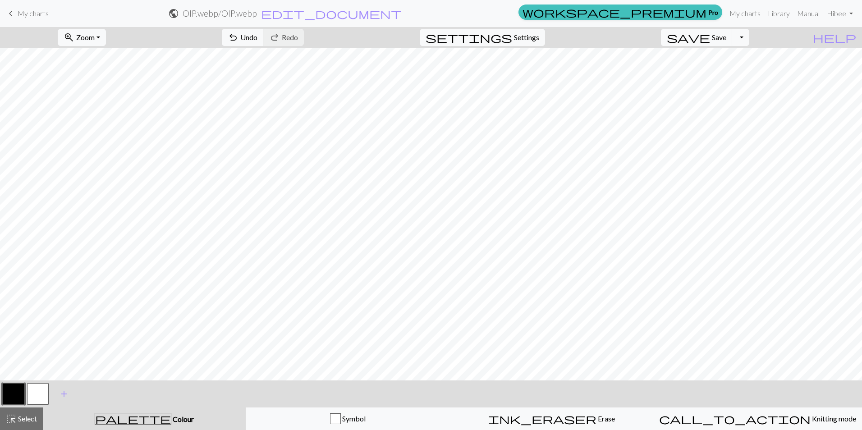
click at [41, 399] on button "button" at bounding box center [38, 394] width 22 height 22
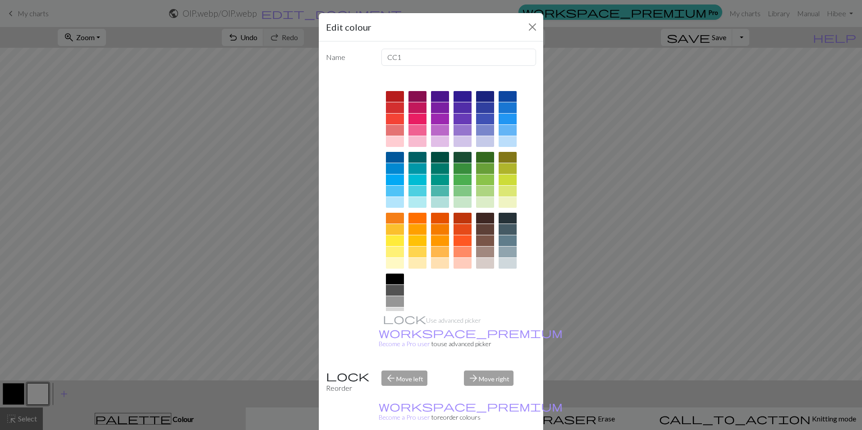
scroll to position [29, 0]
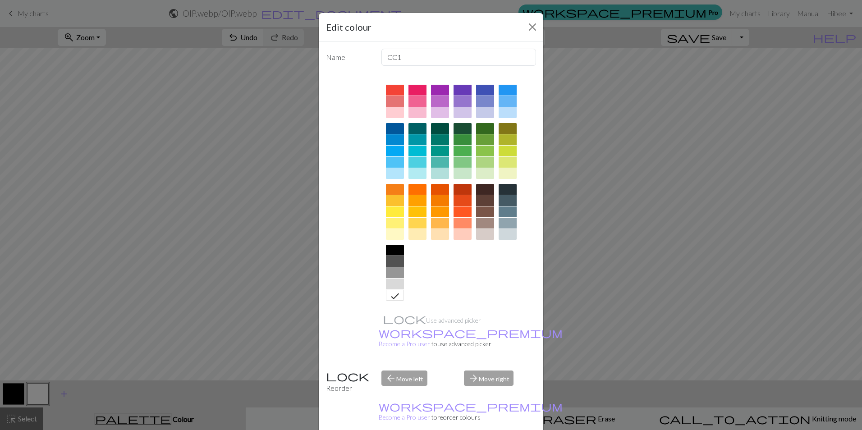
drag, startPoint x: 393, startPoint y: 299, endPoint x: 403, endPoint y: 309, distance: 13.7
click at [393, 299] on icon at bounding box center [395, 296] width 11 height 11
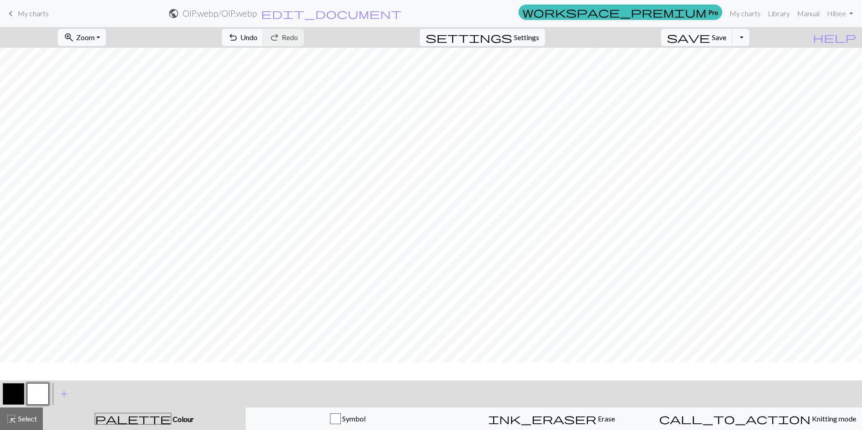
scroll to position [0, 0]
click at [726, 40] on span "Save" at bounding box center [719, 37] width 14 height 9
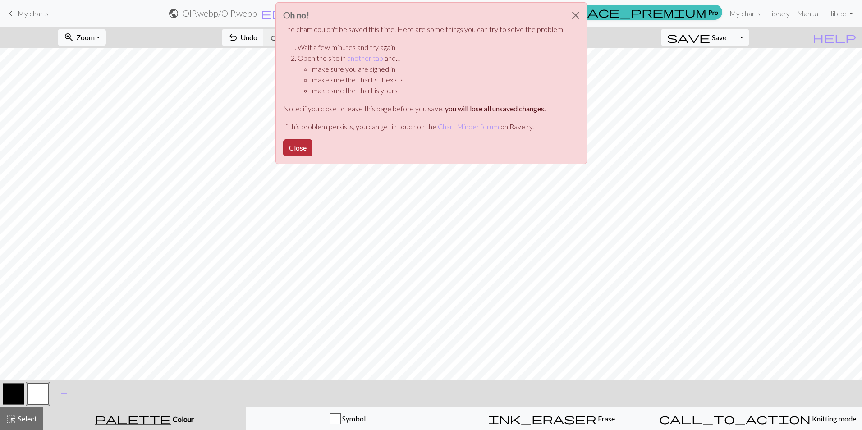
click at [307, 145] on button "Close" at bounding box center [297, 147] width 29 height 17
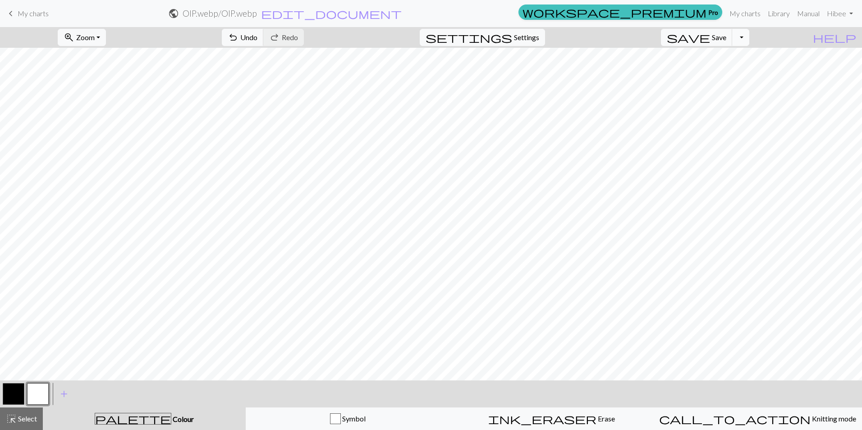
click at [749, 32] on button "Toggle Dropdown" at bounding box center [740, 37] width 17 height 17
click at [734, 65] on button "save_alt Download" at bounding box center [674, 71] width 149 height 14
click at [749, 41] on button "Toggle Dropdown" at bounding box center [740, 37] width 17 height 17
click at [749, 37] on button "Toggle Dropdown" at bounding box center [740, 37] width 17 height 17
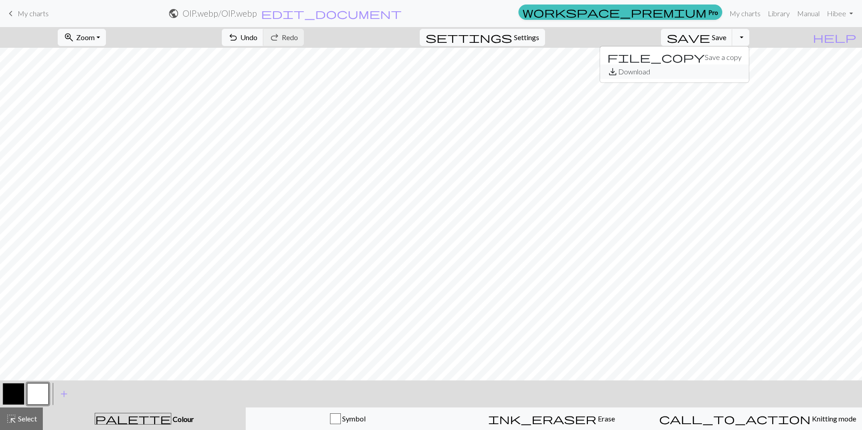
click at [729, 71] on button "save_alt Download" at bounding box center [674, 71] width 149 height 14
click at [726, 37] on span "Save" at bounding box center [719, 37] width 14 height 9
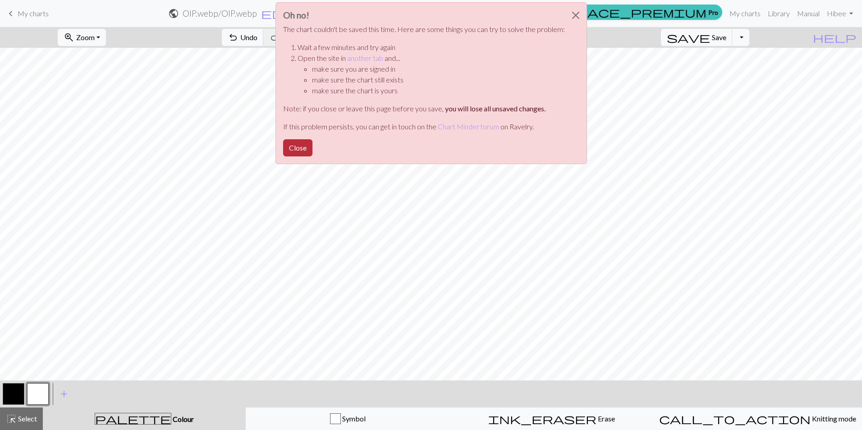
click at [297, 147] on button "Close" at bounding box center [297, 147] width 29 height 17
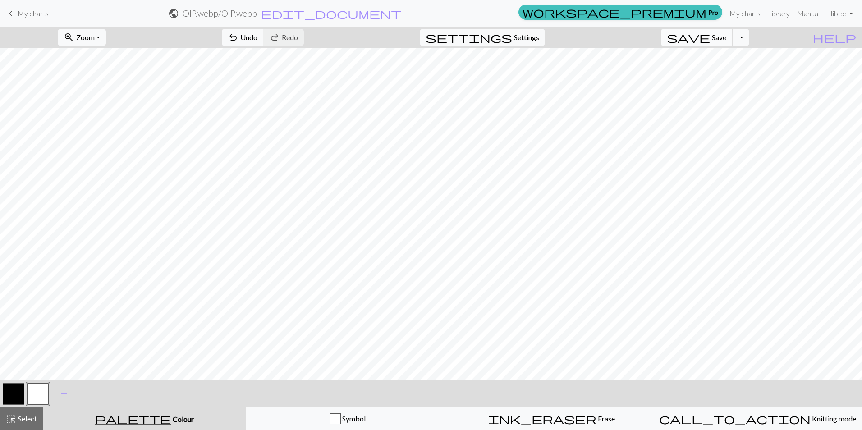
click at [710, 42] on span "save" at bounding box center [688, 37] width 43 height 13
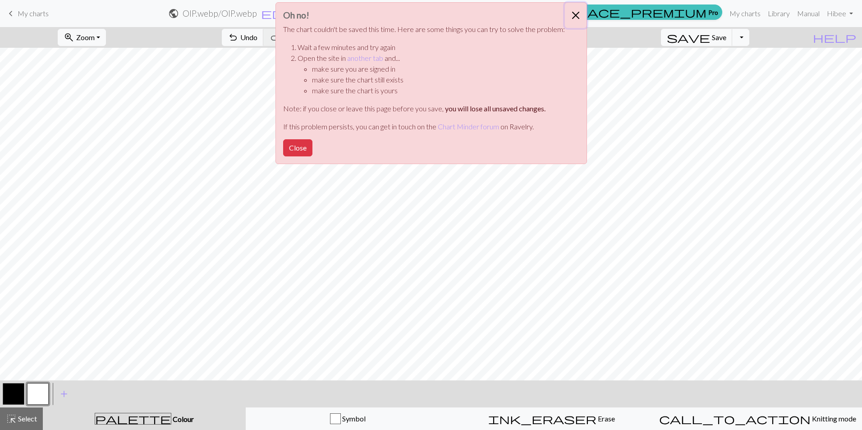
click at [573, 9] on button "Close" at bounding box center [576, 15] width 22 height 25
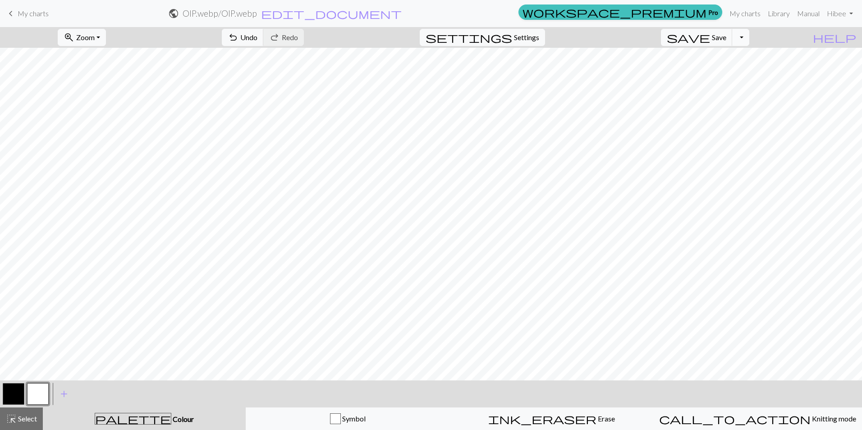
click at [749, 45] on button "Toggle Dropdown" at bounding box center [740, 37] width 17 height 17
click at [743, 68] on button "save_alt Download" at bounding box center [674, 71] width 149 height 14
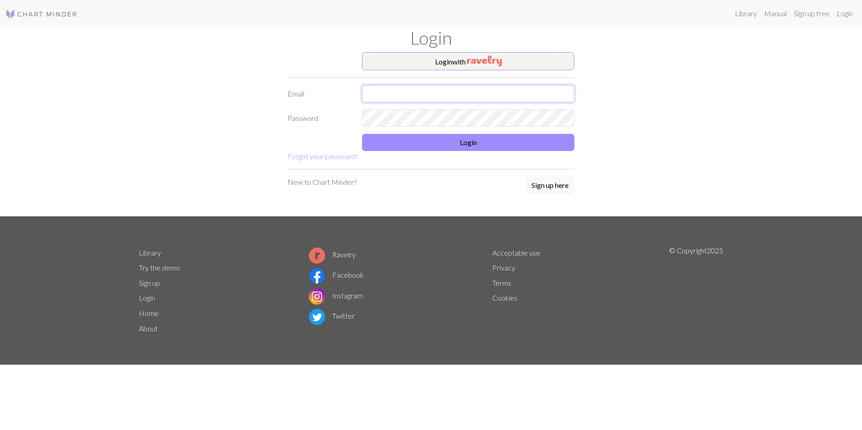
click at [452, 87] on input "text" at bounding box center [468, 93] width 212 height 17
click at [658, 95] on div "Login with Email Password Login Forgot your password? New to Chart Minder? Sign…" at bounding box center [430, 134] width 595 height 164
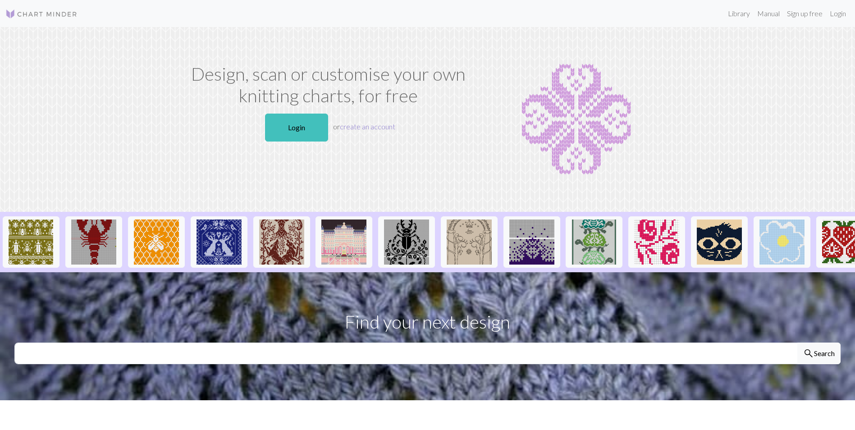
click at [377, 124] on link "create an account" at bounding box center [367, 126] width 55 height 9
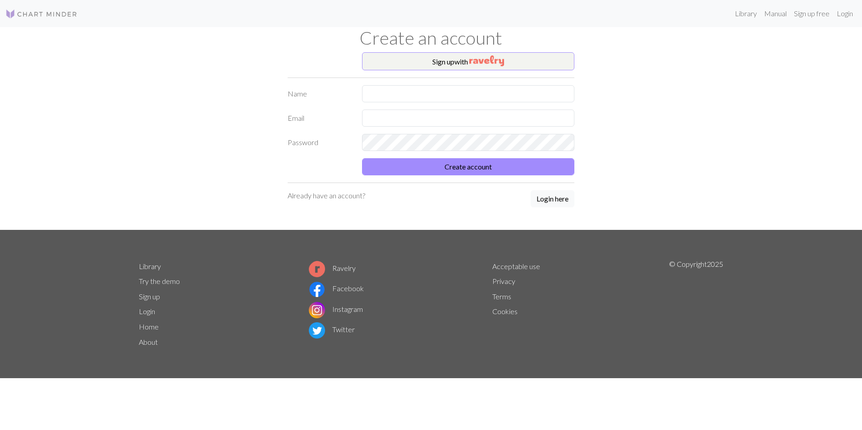
click at [390, 102] on form "Name Email Password Create account" at bounding box center [431, 130] width 287 height 90
click at [392, 95] on input "text" at bounding box center [468, 93] width 212 height 17
paste input "[EMAIL_ADDRESS][DOMAIN_NAME]"
type input "[EMAIL_ADDRESS][DOMAIN_NAME]"
click at [397, 117] on input "text" at bounding box center [468, 118] width 212 height 17
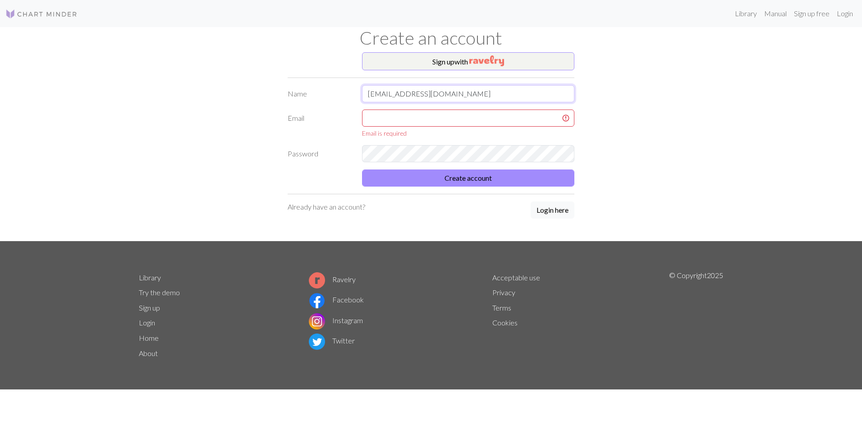
drag, startPoint x: 410, startPoint y: 105, endPoint x: 235, endPoint y: 94, distance: 175.3
click at [235, 94] on div "Sign up with Name [EMAIL_ADDRESS][DOMAIN_NAME] Email Email is required Password…" at bounding box center [430, 146] width 595 height 189
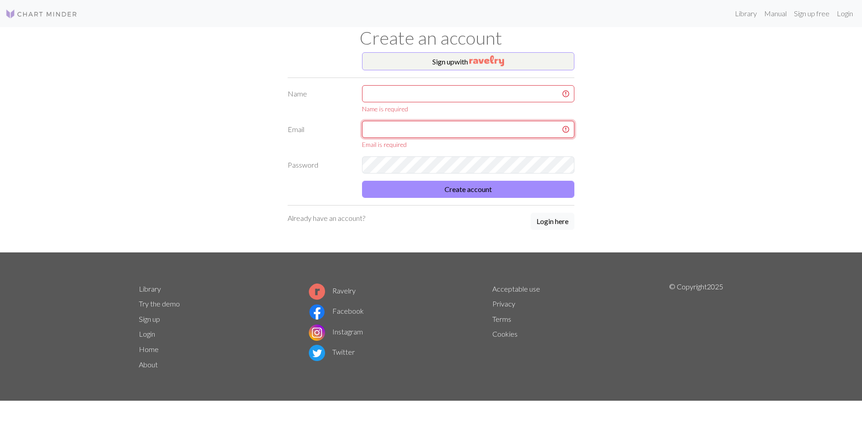
click at [392, 121] on input "text" at bounding box center [468, 129] width 212 height 17
paste input "[EMAIL_ADDRESS][DOMAIN_NAME]"
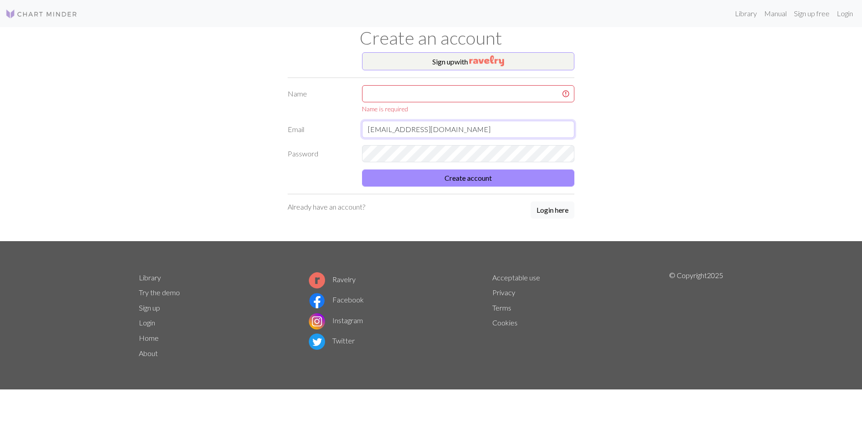
type input "[EMAIL_ADDRESS][DOMAIN_NAME]"
click at [399, 89] on input "text" at bounding box center [468, 93] width 212 height 17
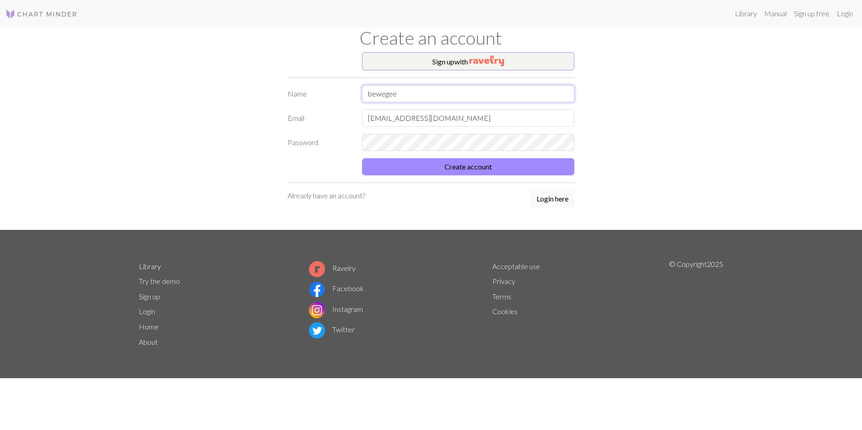
type input "bewegee"
click at [406, 133] on form "Name bewegee Email [EMAIL_ADDRESS][DOMAIN_NAME] Password Create account" at bounding box center [431, 130] width 287 height 90
click at [512, 160] on button "Create account" at bounding box center [468, 166] width 212 height 17
